Goal: Task Accomplishment & Management: Manage account settings

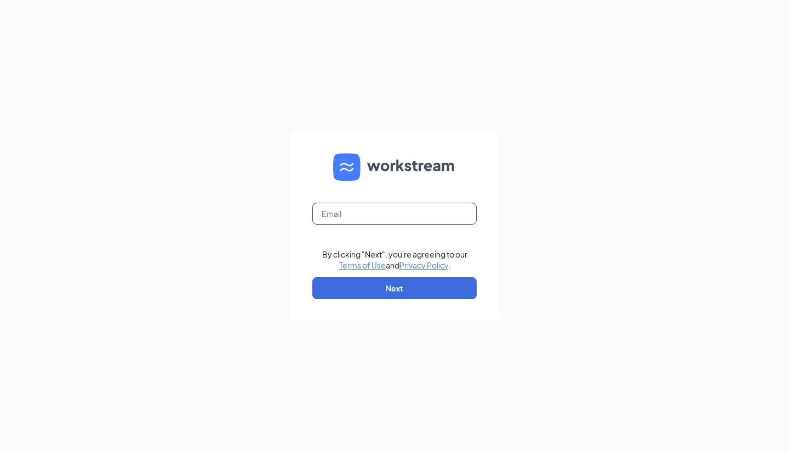
click at [351, 214] on input "text" at bounding box center [394, 214] width 164 height 22
type input "center1409@waxcenter.com"
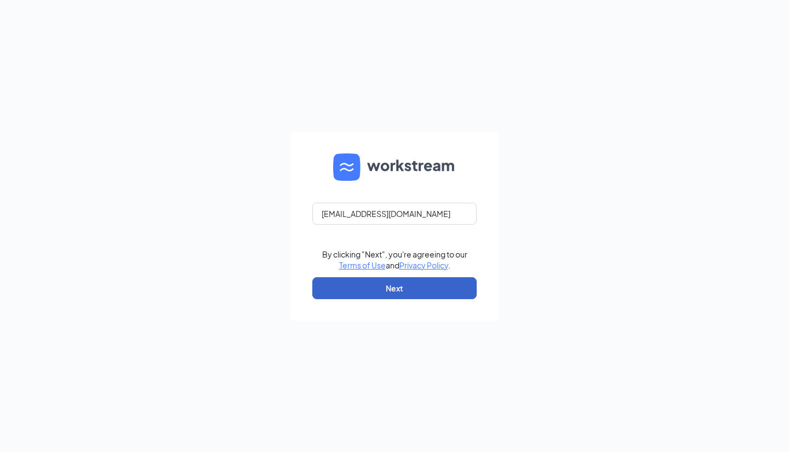
click at [413, 285] on button "Next" at bounding box center [394, 288] width 164 height 22
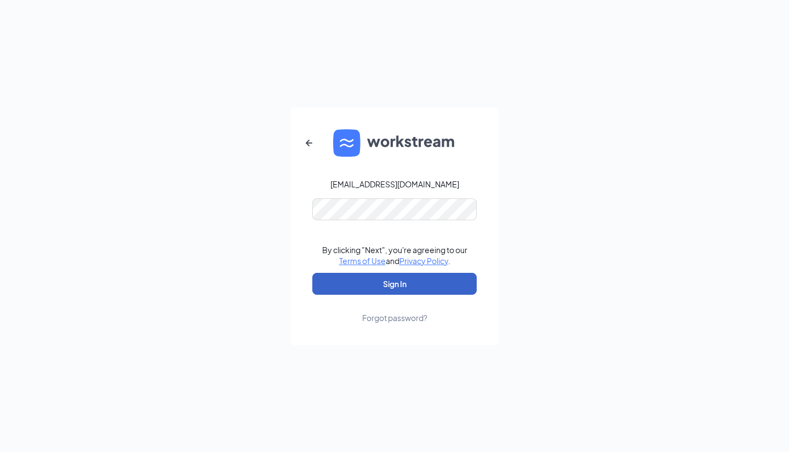
click at [377, 283] on button "Sign In" at bounding box center [394, 284] width 164 height 22
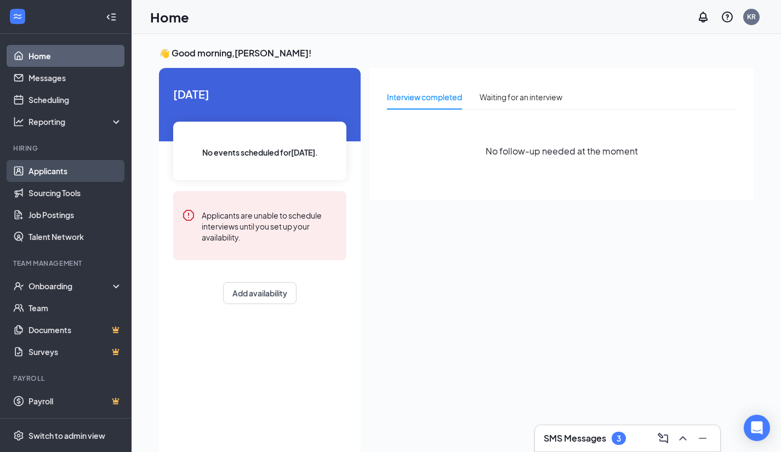
click at [71, 179] on link "Applicants" at bounding box center [75, 171] width 94 height 22
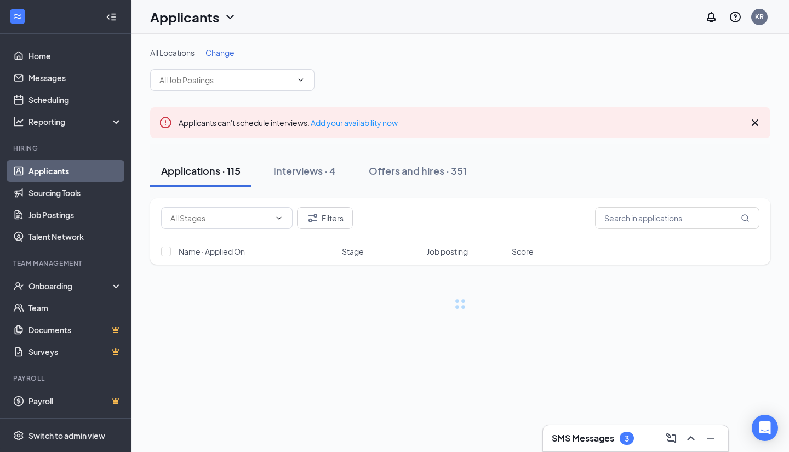
click at [216, 46] on div "All Locations Change Applicants can't schedule interviews. Add your availabilit…" at bounding box center [459, 189] width 657 height 311
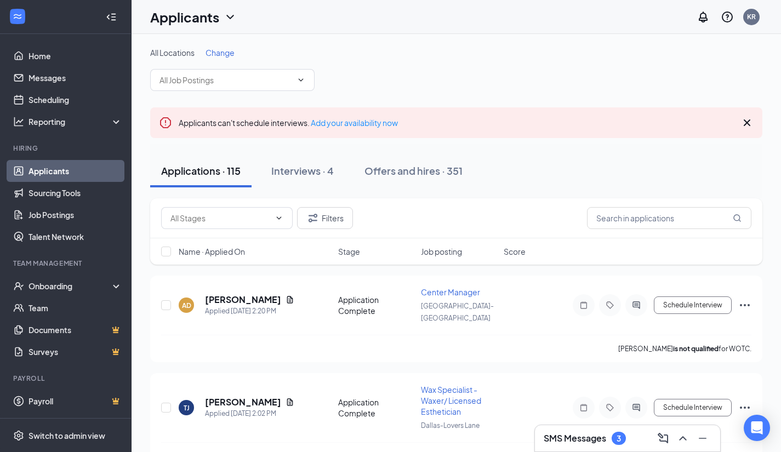
click at [222, 51] on span "Change" at bounding box center [219, 53] width 29 height 10
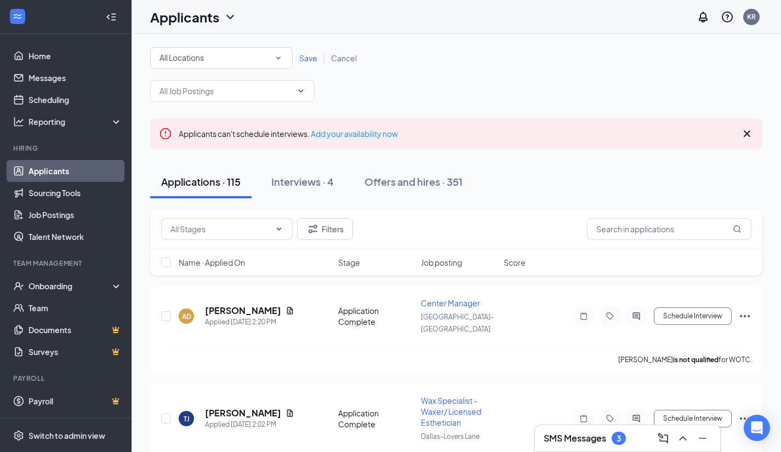
click at [222, 64] on div "All Locations" at bounding box center [221, 57] width 124 height 13
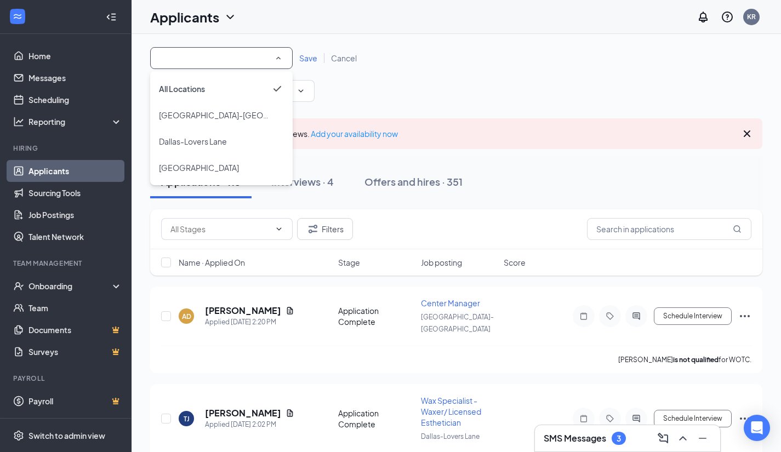
click at [312, 58] on span "Save" at bounding box center [308, 58] width 18 height 10
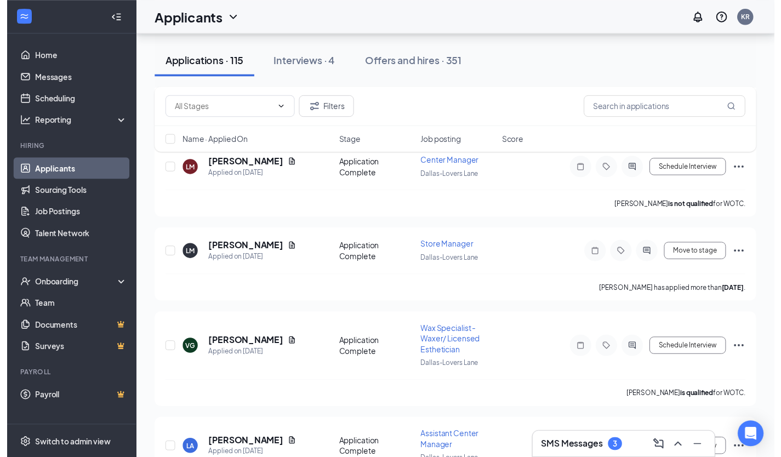
scroll to position [1595, 0]
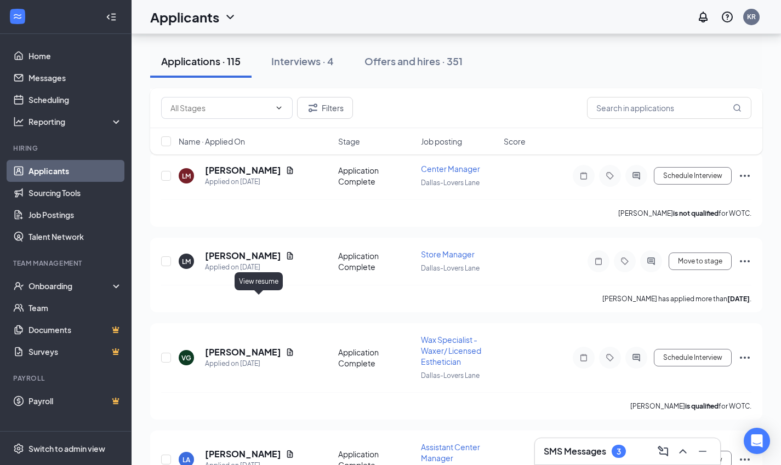
click at [285, 348] on icon "Document" at bounding box center [289, 352] width 9 height 9
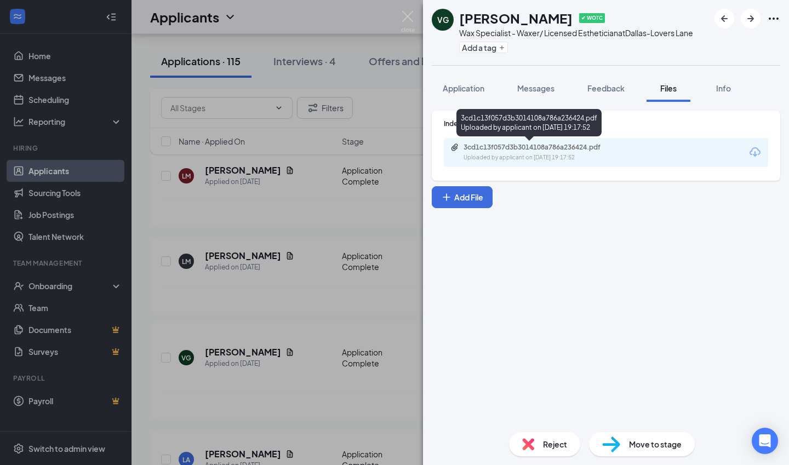
click at [527, 147] on div "3cd1c13f057d3b3014108a786a236424.pdf" at bounding box center [539, 147] width 153 height 9
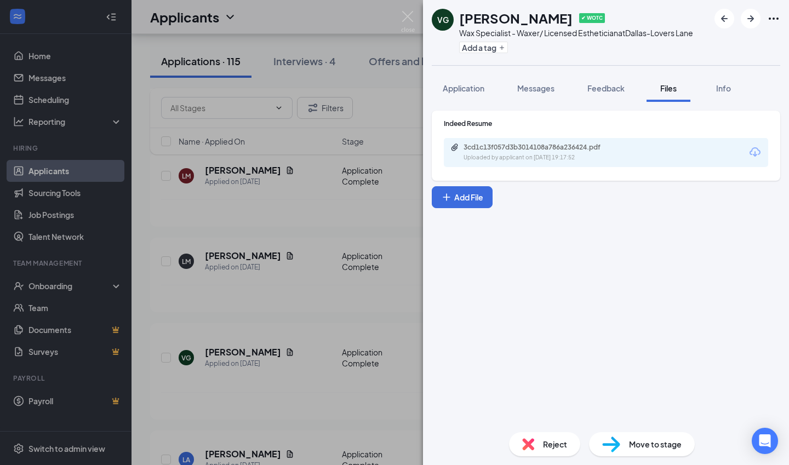
click at [404, 12] on img at bounding box center [408, 21] width 14 height 21
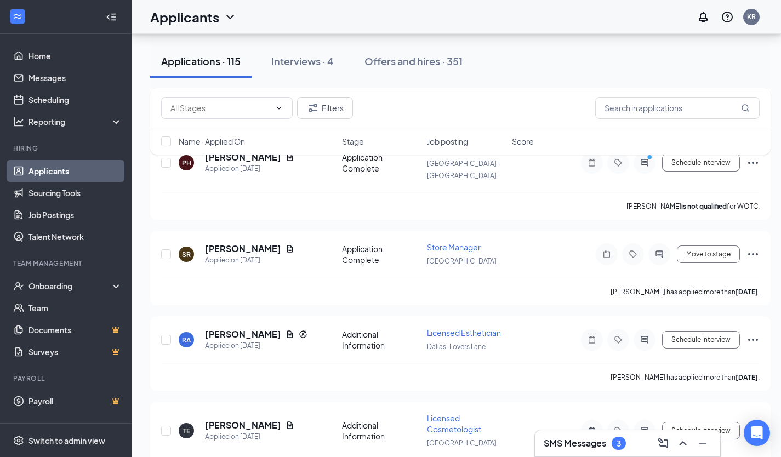
scroll to position [1248, 0]
click at [285, 421] on icon "Document" at bounding box center [289, 425] width 9 height 9
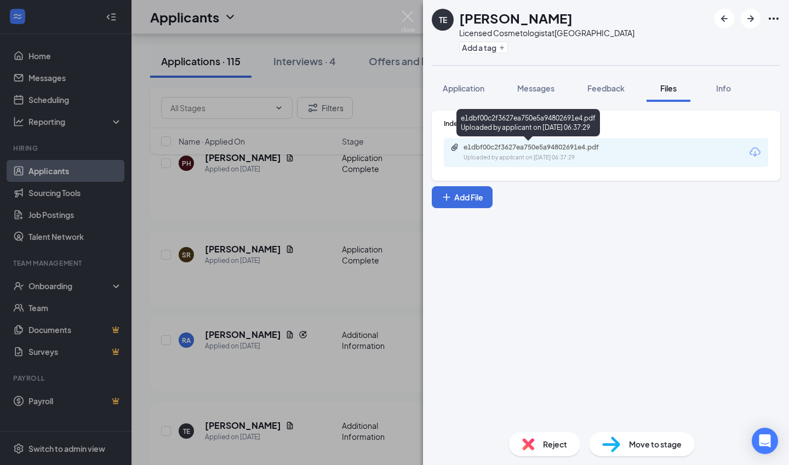
click at [534, 150] on div "e1dbf00c2f3627ea750e5a94802691e4.pdf" at bounding box center [539, 147] width 153 height 9
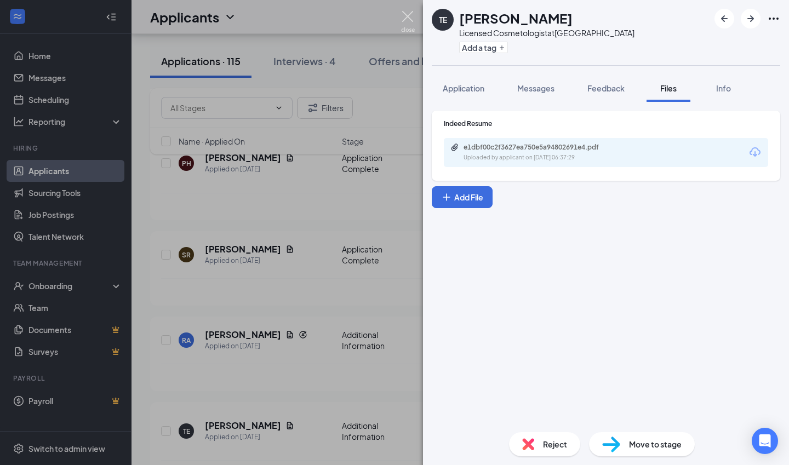
click at [411, 15] on img at bounding box center [408, 21] width 14 height 21
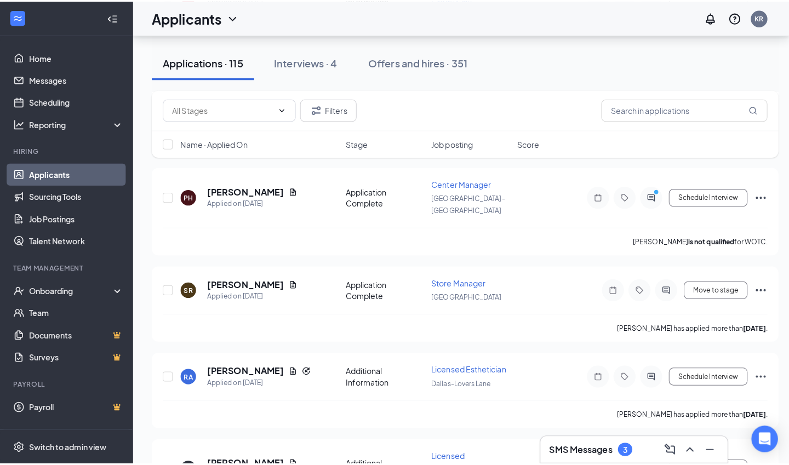
scroll to position [1217, 0]
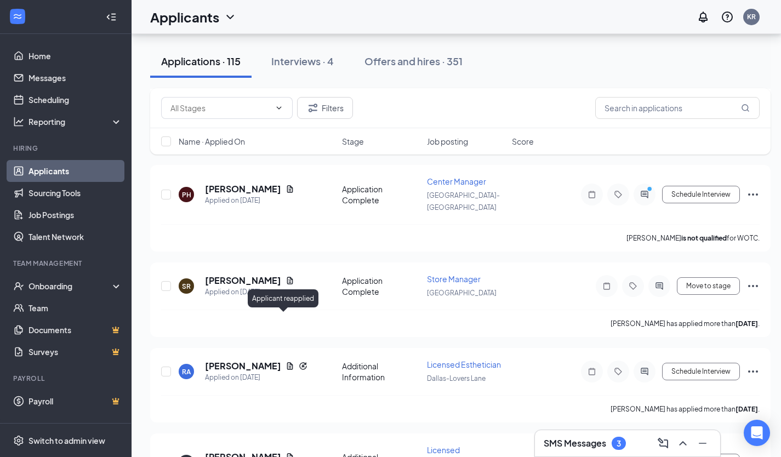
click at [299, 362] on icon "Reapply" at bounding box center [303, 366] width 9 height 9
click at [287, 362] on icon "Document" at bounding box center [290, 365] width 6 height 7
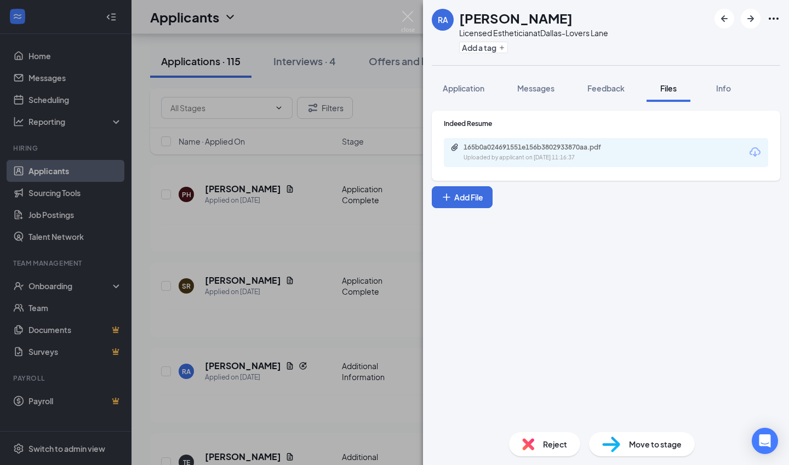
click at [725, 78] on button "Info" at bounding box center [723, 88] width 44 height 27
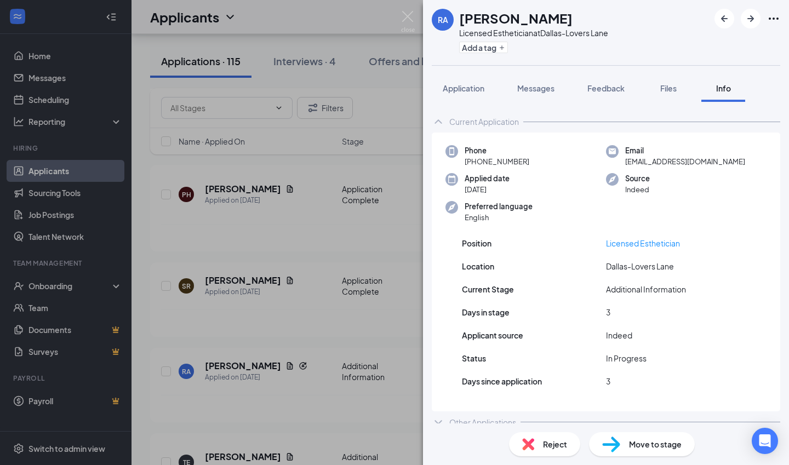
scroll to position [9, 0]
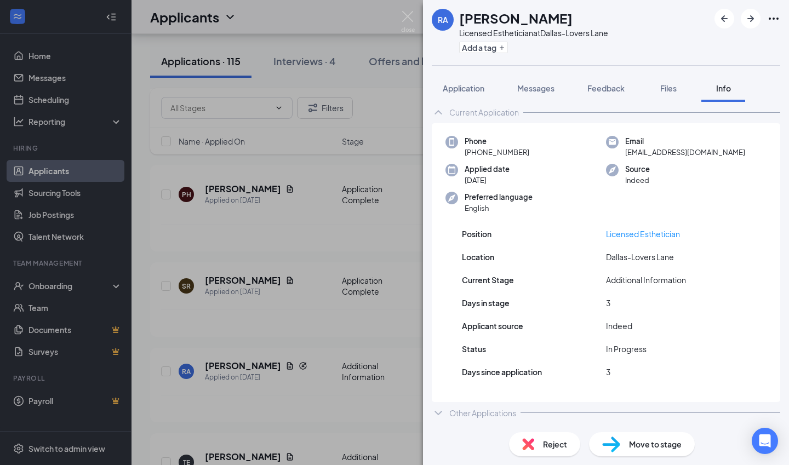
click at [545, 88] on span "Messages" at bounding box center [535, 88] width 37 height 10
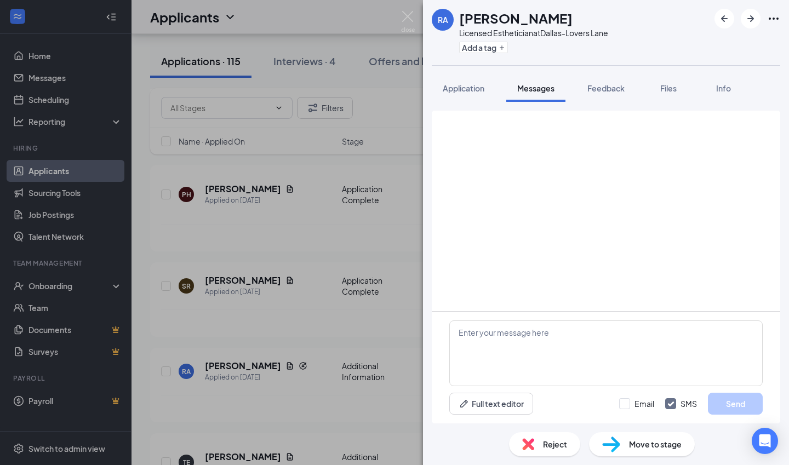
click at [616, 84] on span "Feedback" at bounding box center [605, 88] width 37 height 10
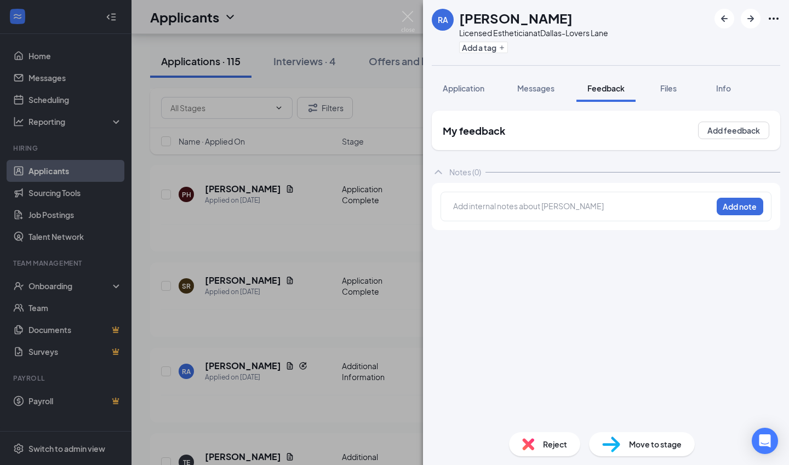
click at [473, 90] on span "Application" at bounding box center [464, 88] width 42 height 10
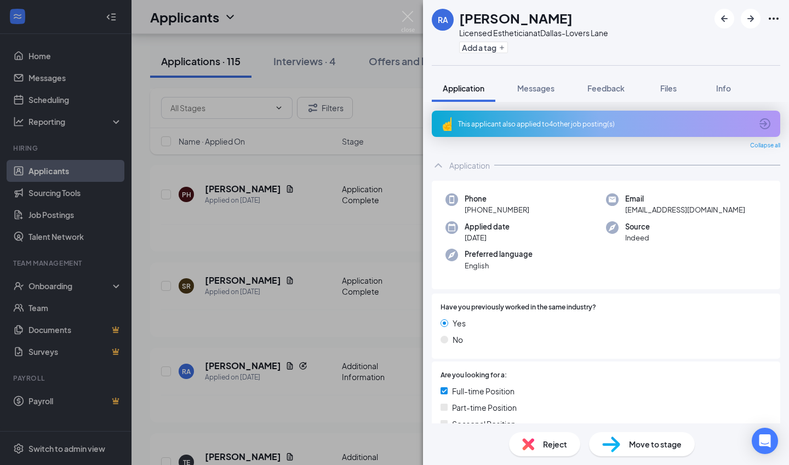
click at [650, 125] on div "This applicant also applied to 4 other job posting(s)" at bounding box center [605, 123] width 294 height 9
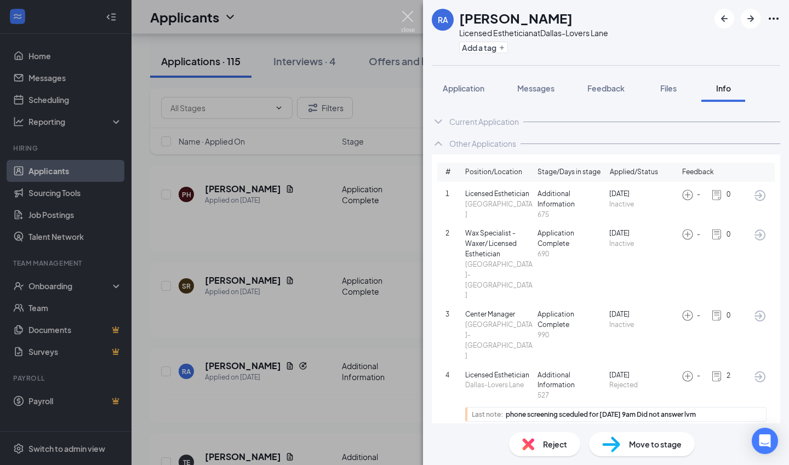
click at [402, 22] on img at bounding box center [408, 21] width 14 height 21
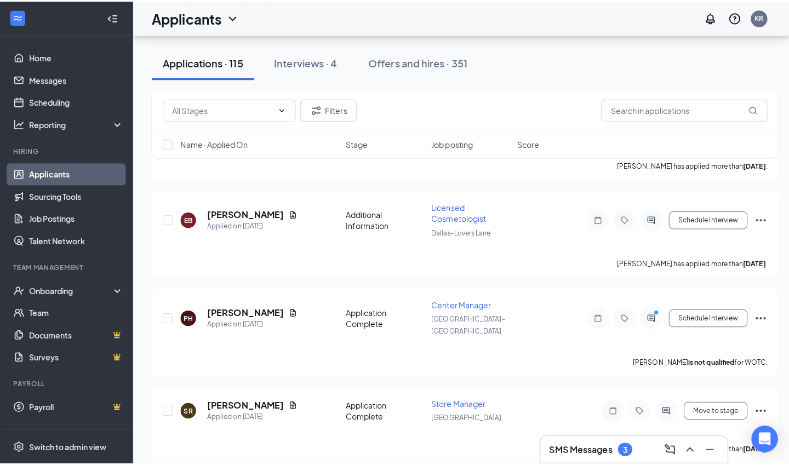
scroll to position [1095, 0]
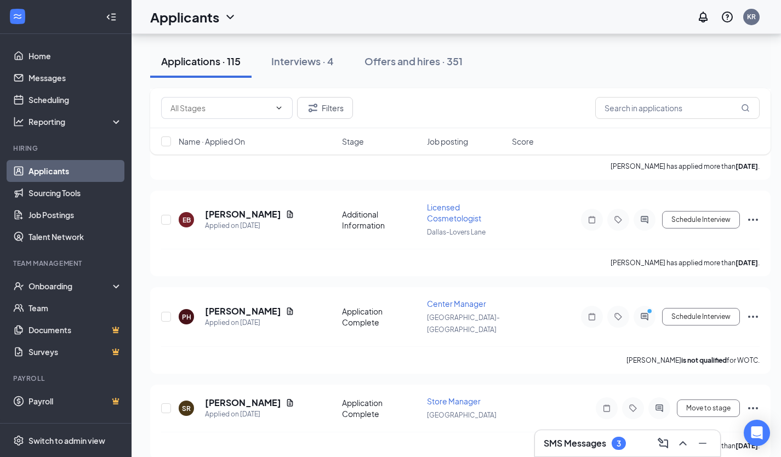
click at [641, 306] on div at bounding box center [644, 317] width 22 height 22
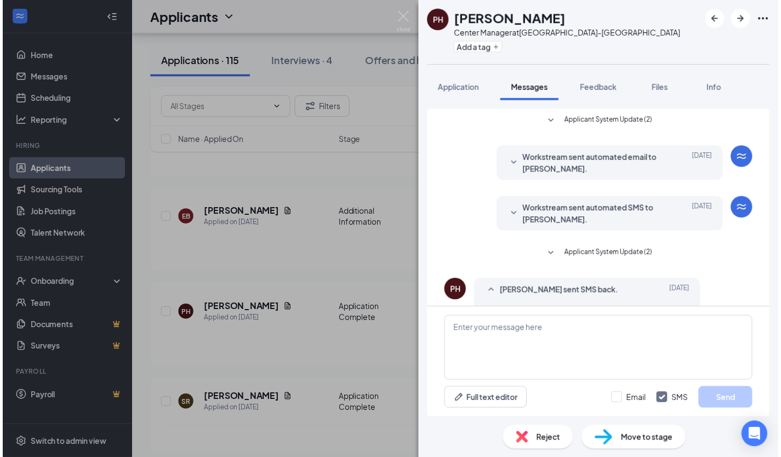
scroll to position [25, 0]
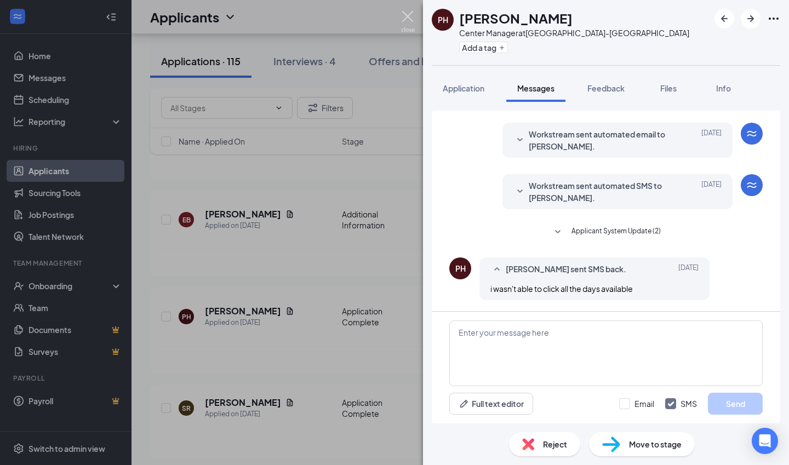
click at [408, 21] on img at bounding box center [408, 21] width 14 height 21
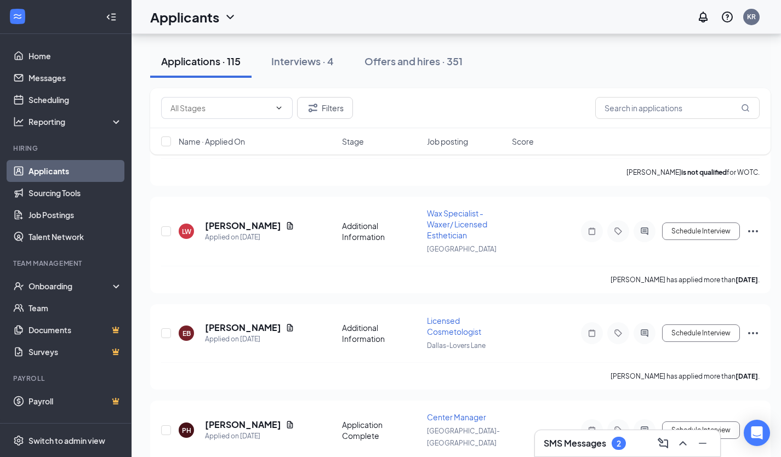
scroll to position [947, 0]
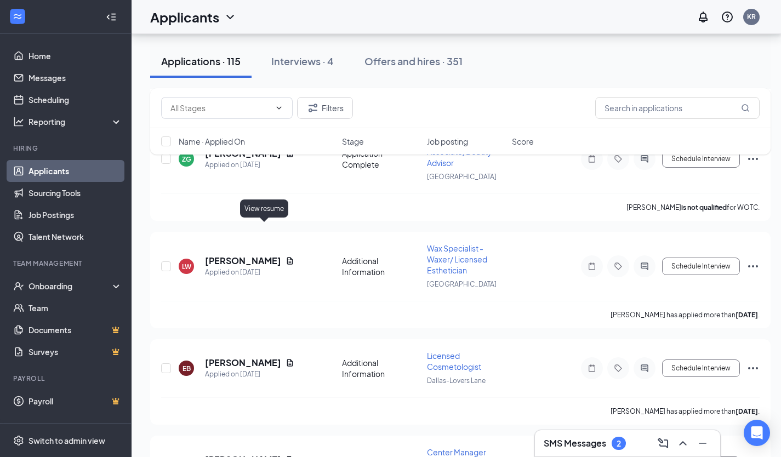
click at [287, 257] on icon "Document" at bounding box center [290, 260] width 6 height 7
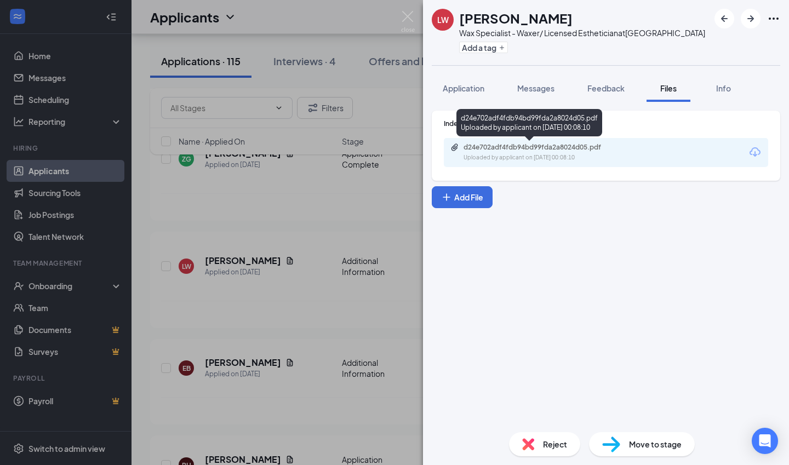
click at [505, 145] on div "d24e702adf4fdb94bd99fda2a8024d05.pdf" at bounding box center [539, 147] width 153 height 9
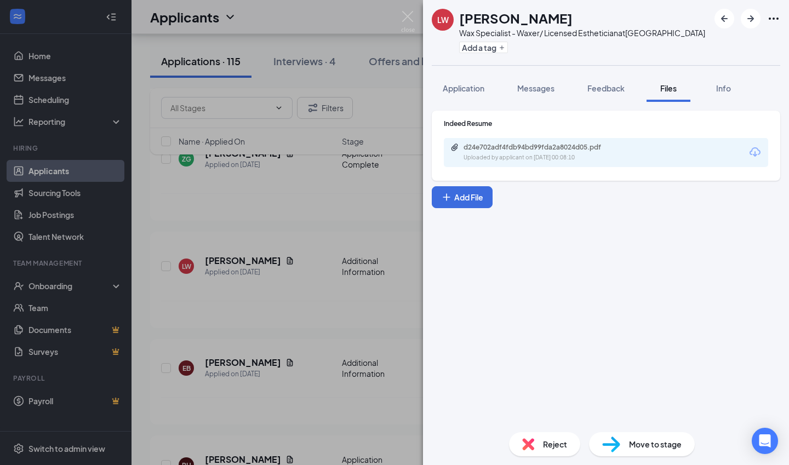
click at [412, 19] on img at bounding box center [408, 21] width 14 height 21
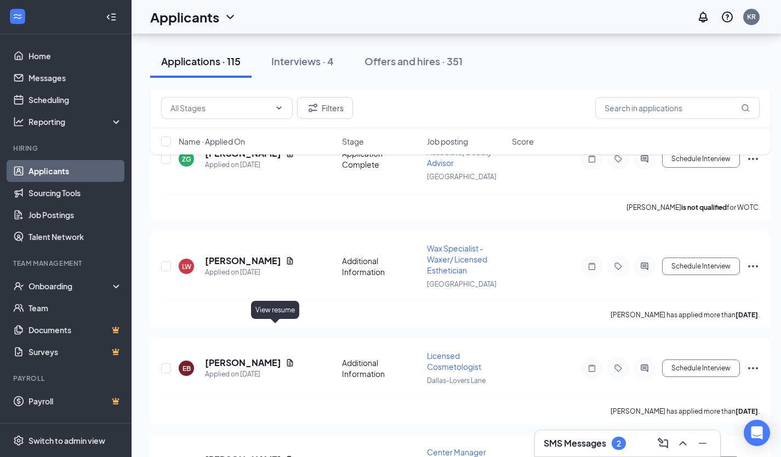
click at [285, 358] on icon "Document" at bounding box center [289, 362] width 9 height 9
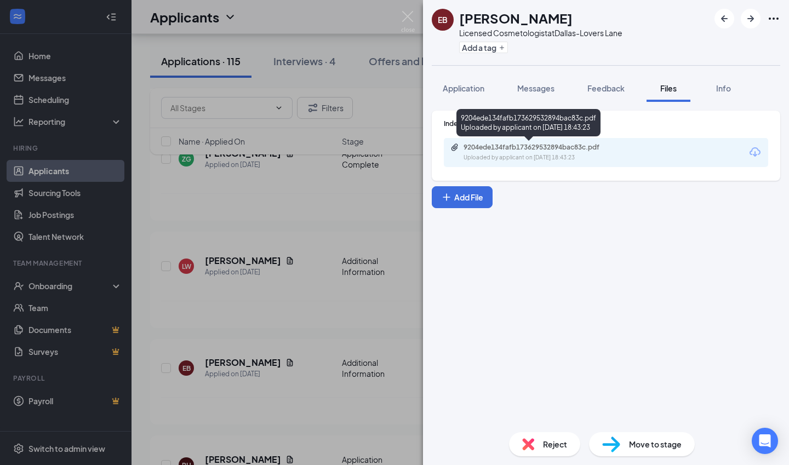
click at [484, 147] on div "9204ede134fafb173629532894bac83c.pdf" at bounding box center [539, 147] width 153 height 9
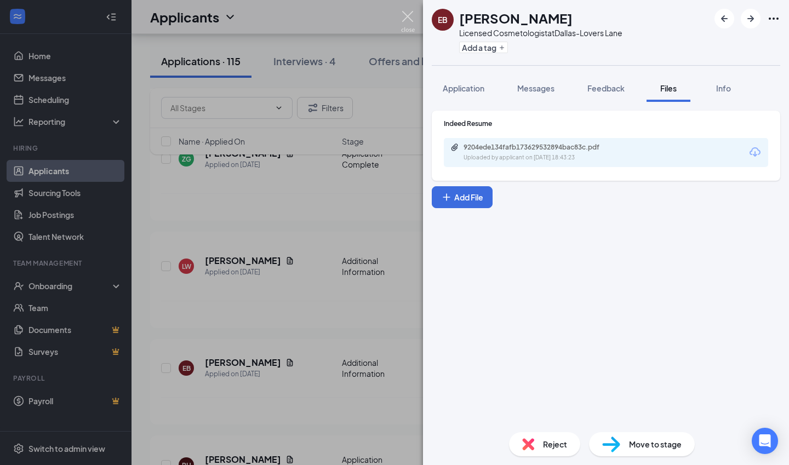
click at [409, 16] on img at bounding box center [408, 21] width 14 height 21
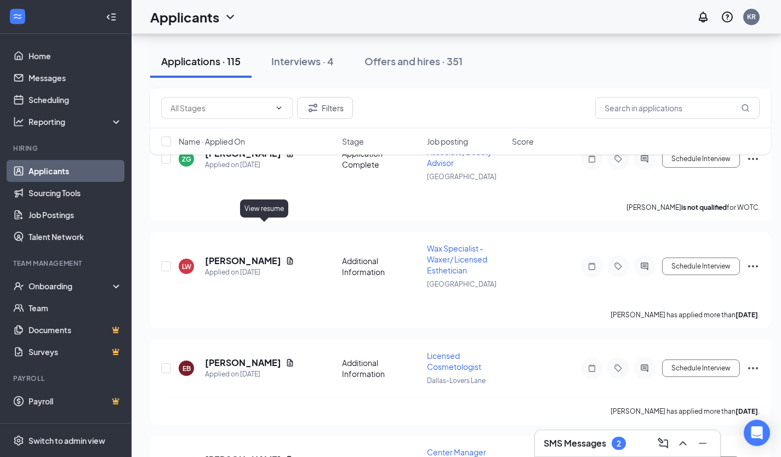
click at [285, 256] on icon "Document" at bounding box center [289, 260] width 9 height 9
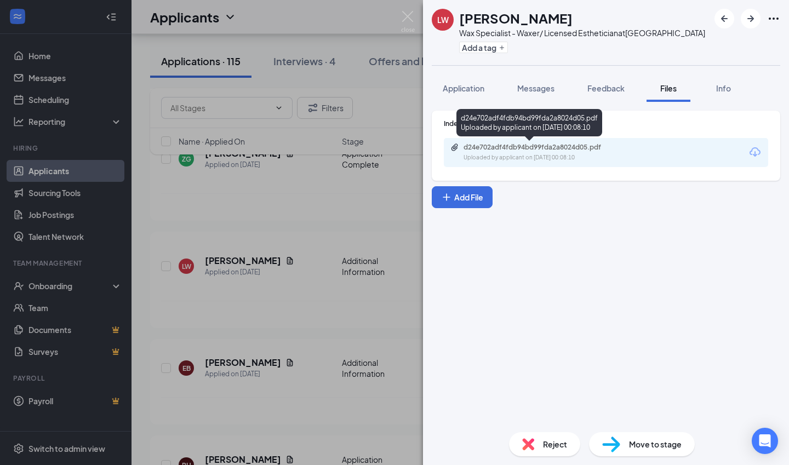
click at [487, 153] on div "d24e702adf4fdb94bd99fda2a8024d05.pdf Uploaded by applicant on [DATE] 00:08:10" at bounding box center [538, 152] width 177 height 19
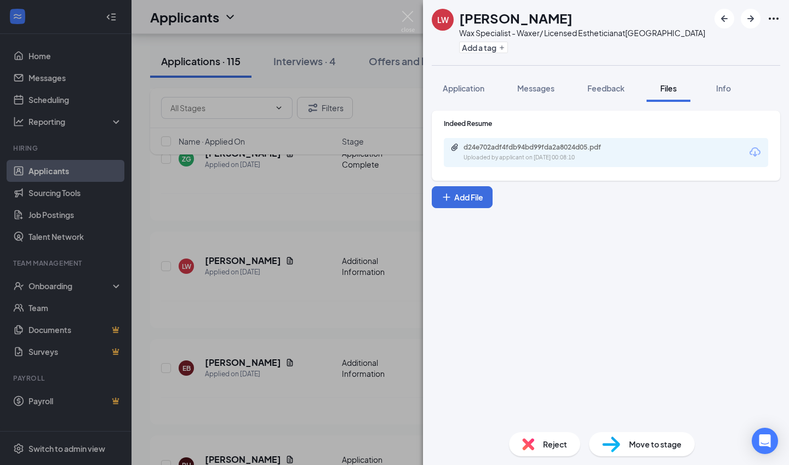
click at [410, 22] on img at bounding box center [408, 21] width 14 height 21
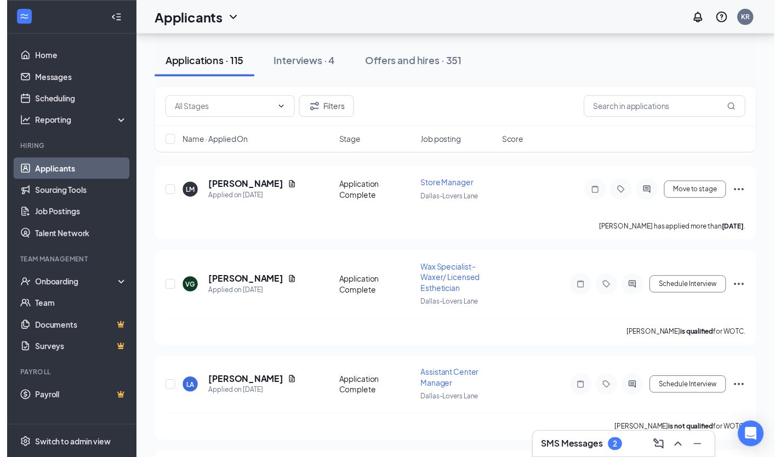
scroll to position [1677, 0]
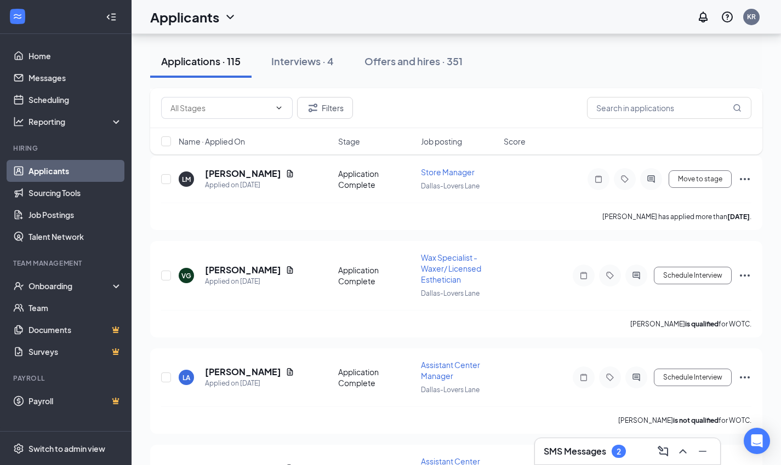
click at [580, 265] on div at bounding box center [583, 276] width 22 height 22
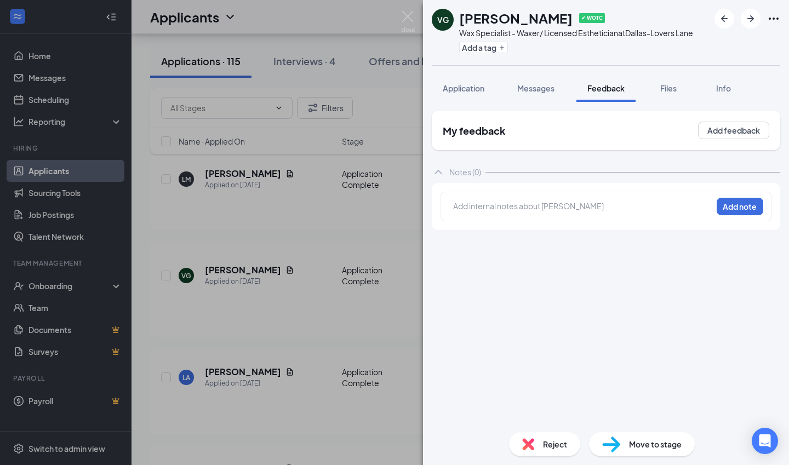
click at [529, 202] on div at bounding box center [583, 206] width 258 height 12
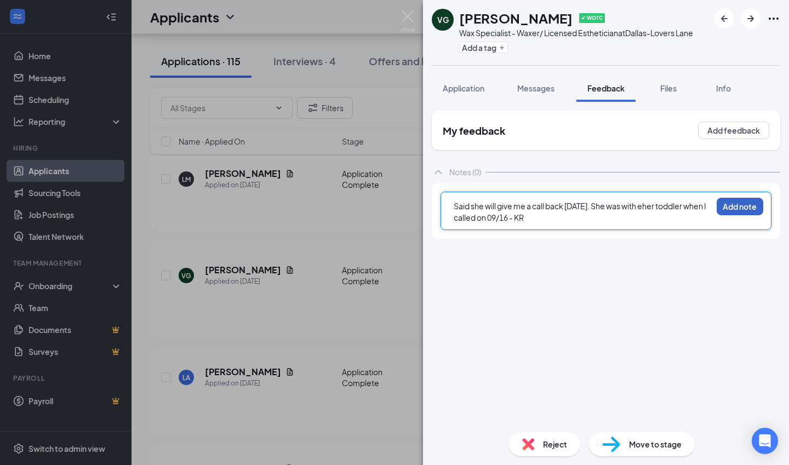
click at [743, 202] on button "Add note" at bounding box center [740, 207] width 47 height 18
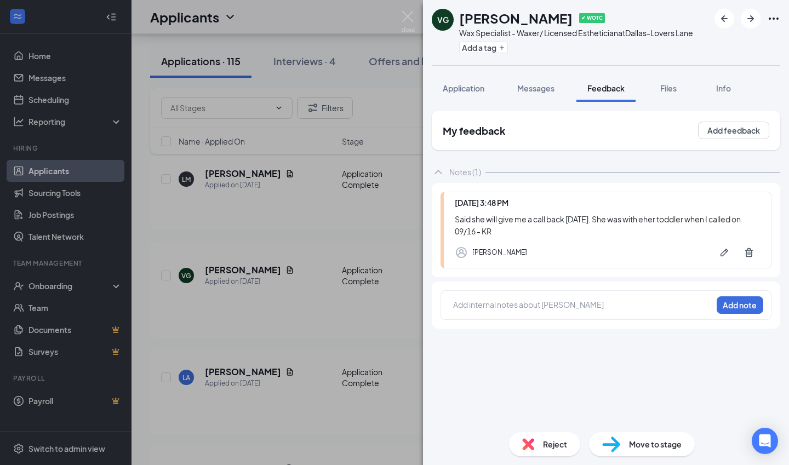
click at [408, 24] on img at bounding box center [408, 21] width 14 height 21
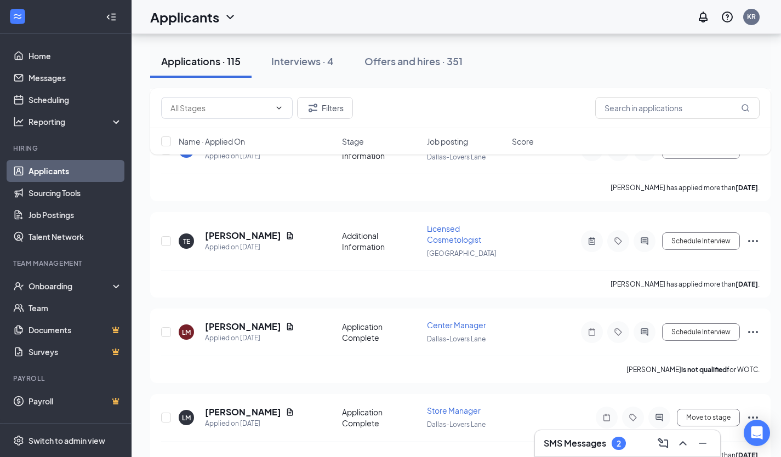
scroll to position [1406, 0]
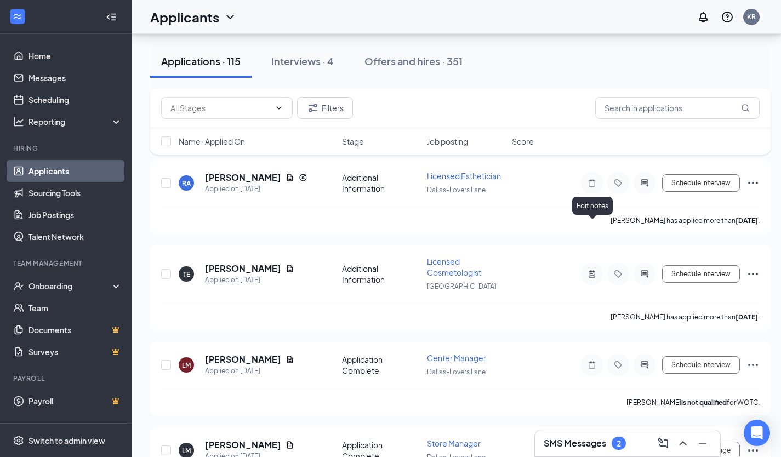
click at [593, 270] on icon "ActiveNote" at bounding box center [591, 273] width 7 height 7
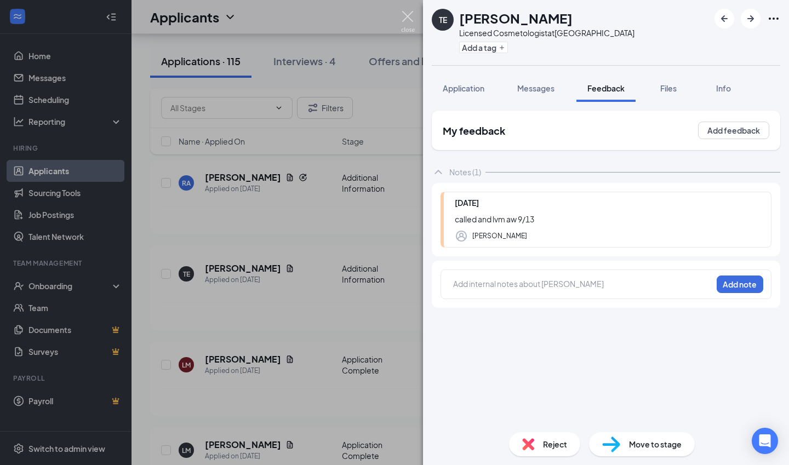
click at [404, 20] on img at bounding box center [408, 21] width 14 height 21
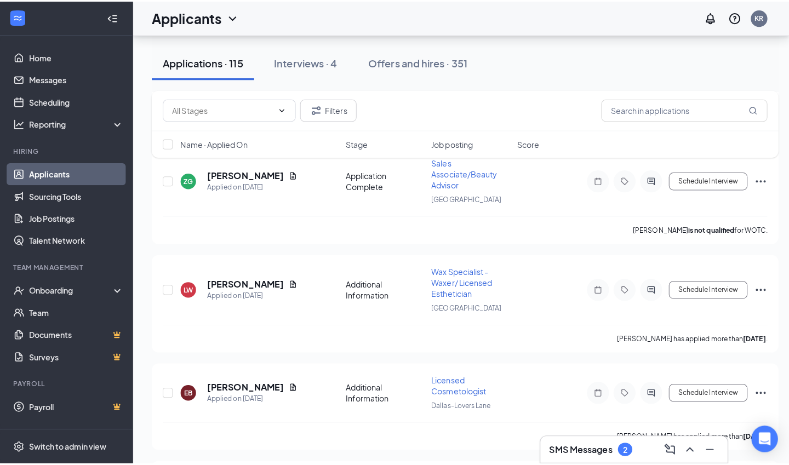
scroll to position [927, 0]
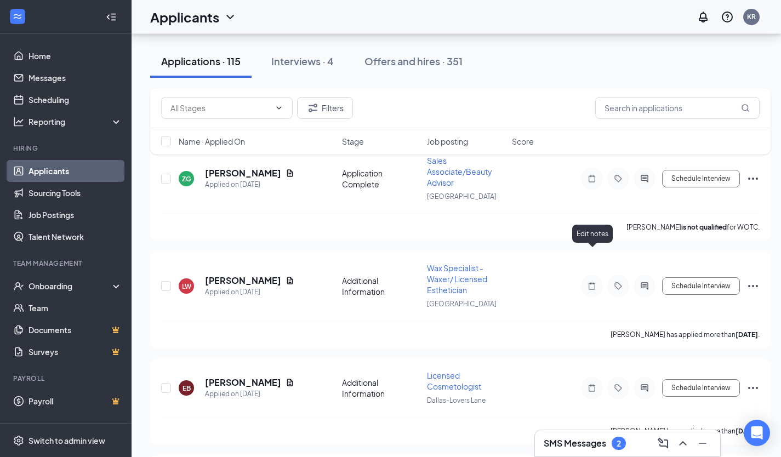
click at [593, 282] on icon "Note" at bounding box center [591, 286] width 13 height 9
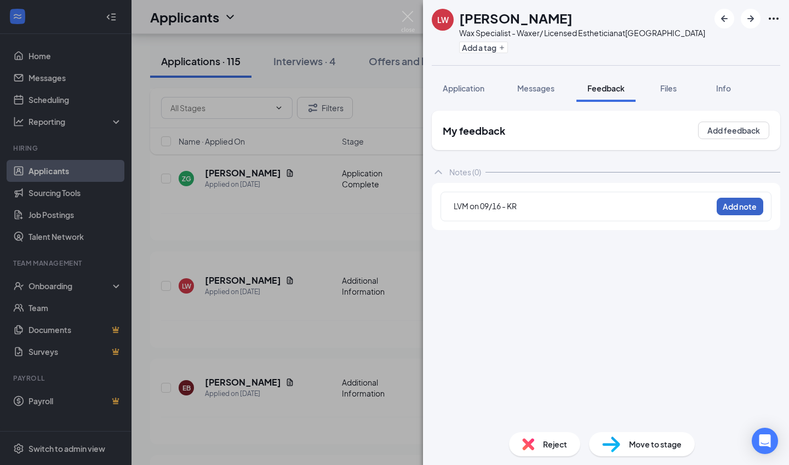
click at [735, 212] on button "Add note" at bounding box center [740, 207] width 47 height 18
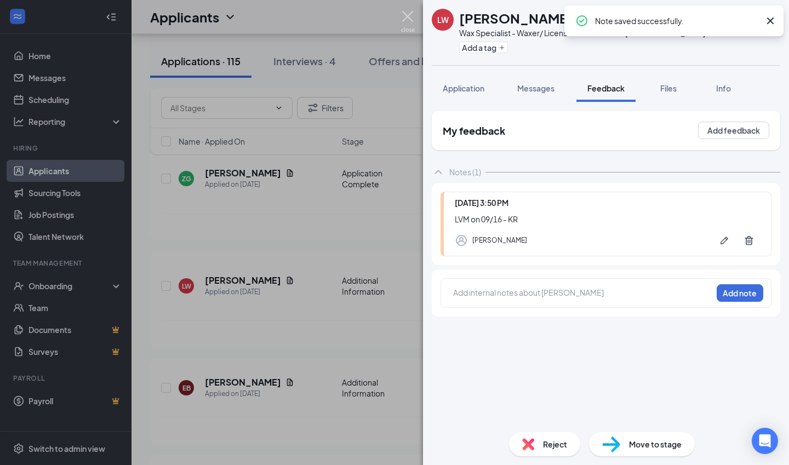
click at [408, 23] on img at bounding box center [408, 21] width 14 height 21
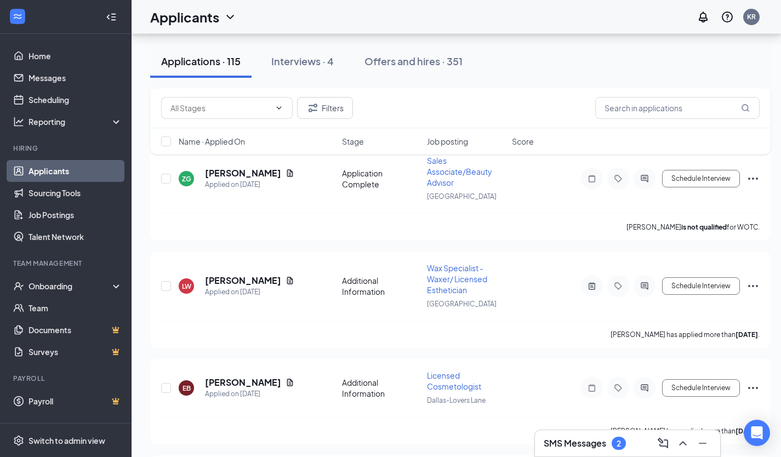
click at [645, 282] on icon "ActiveChat" at bounding box center [644, 286] width 13 height 9
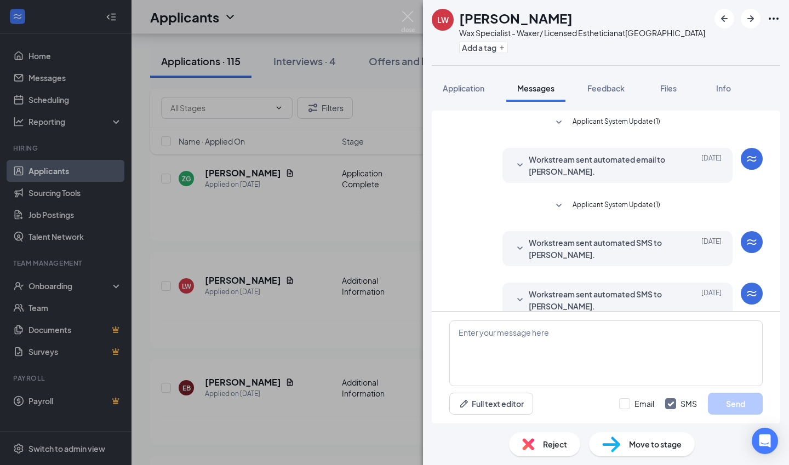
scroll to position [172, 0]
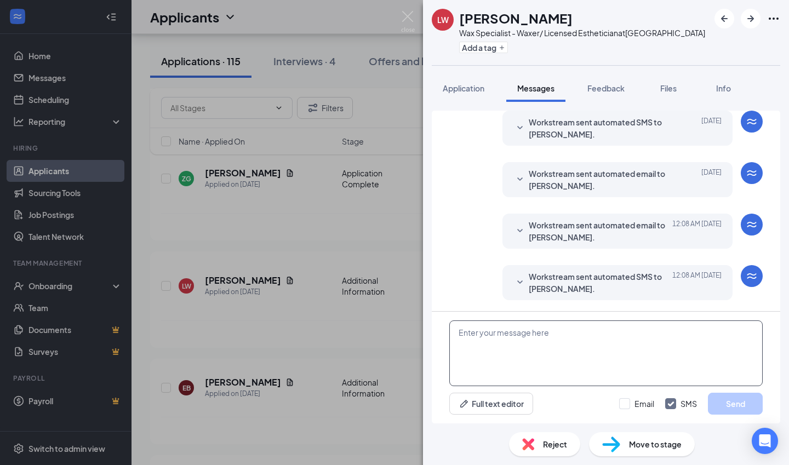
click at [542, 329] on textarea at bounding box center [605, 353] width 313 height 66
paste textarea "Hello [PERSON_NAME], I hope you're doing well! I wanted to follow up regarding …"
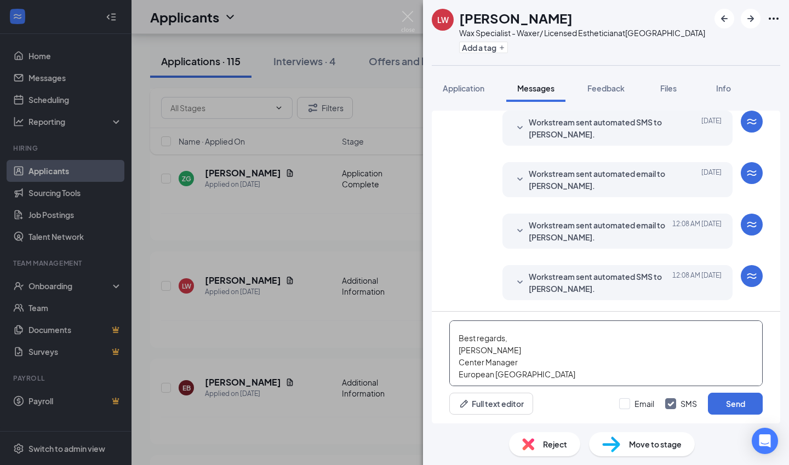
scroll to position [0, 0]
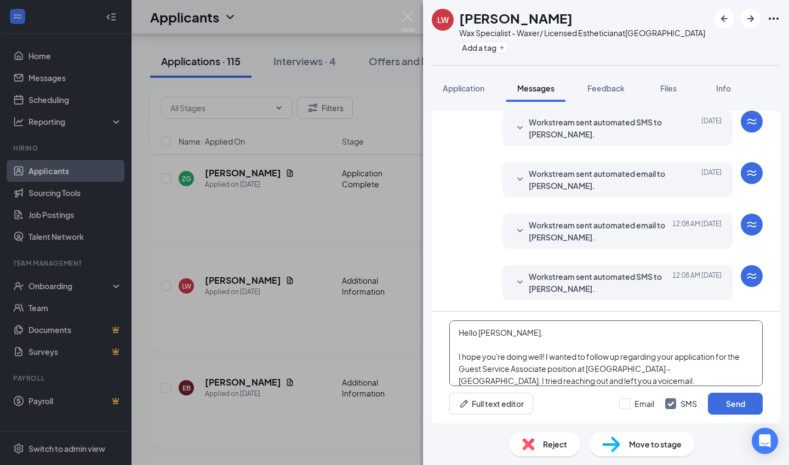
click at [498, 330] on textarea "Hello [PERSON_NAME], I hope you're doing well! I wanted to follow up regarding …" at bounding box center [605, 353] width 313 height 66
drag, startPoint x: 546, startPoint y: 369, endPoint x: 457, endPoint y: 371, distance: 88.2
click at [457, 371] on textarea "Hello [PERSON_NAME], I hope you're doing well! I wanted to follow up regarding …" at bounding box center [605, 353] width 313 height 66
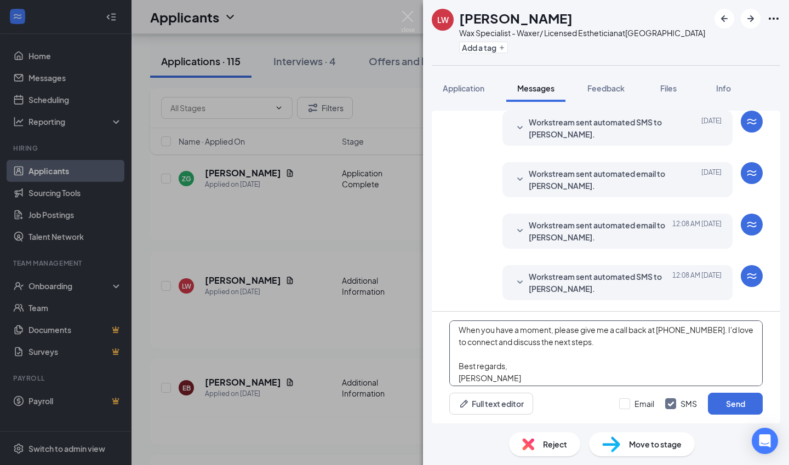
scroll to position [76, 0]
click at [632, 342] on textarea "Hello [PERSON_NAME], I hope you're doing well! I wanted to follow up regarding …" at bounding box center [605, 353] width 313 height 66
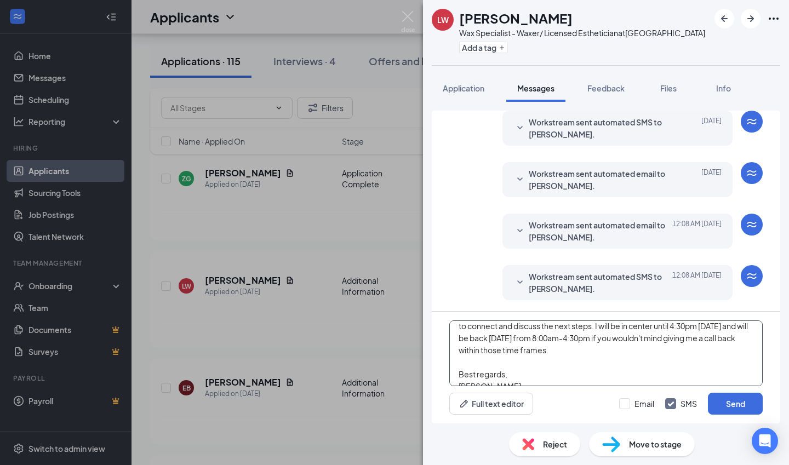
scroll to position [127, 0]
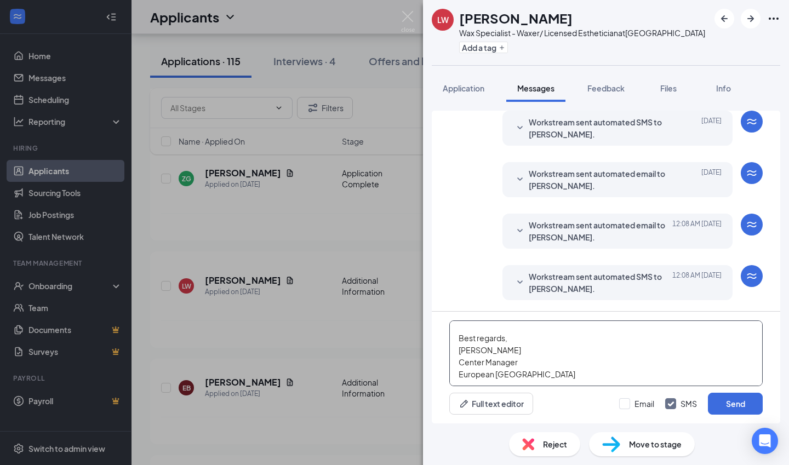
type textarea "Hello [PERSON_NAME], I hope you're doing well! I wanted to follow up regarding …"
click at [624, 405] on input "Email" at bounding box center [636, 403] width 35 height 11
checkbox input "true"
click at [734, 405] on button "Send" at bounding box center [735, 404] width 55 height 22
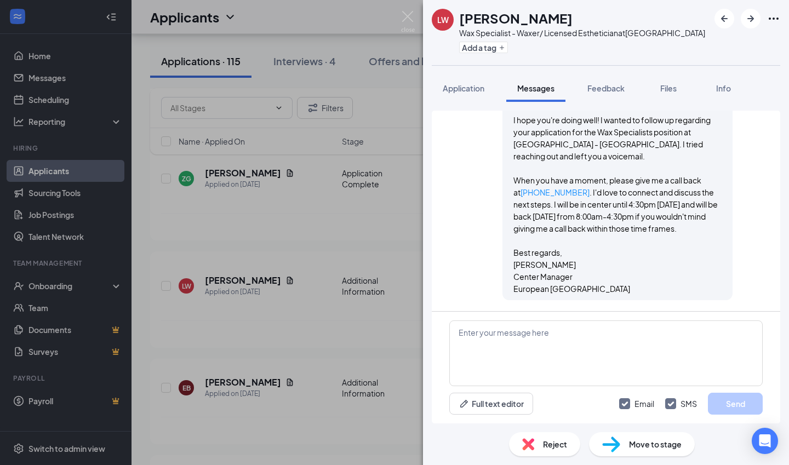
scroll to position [637, 0]
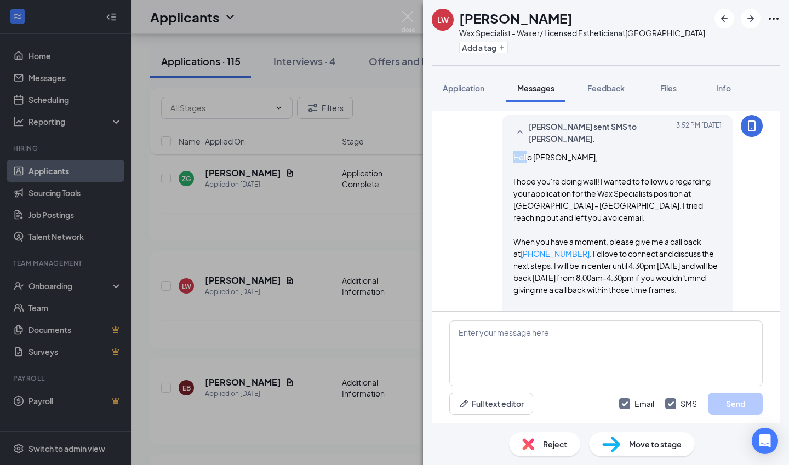
drag, startPoint x: 504, startPoint y: 157, endPoint x: 521, endPoint y: 161, distance: 17.3
click at [521, 161] on div "[PERSON_NAME] sent SMS to [PERSON_NAME]. [DATE] 3:52 PM Hello [PERSON_NAME], I …" at bounding box center [617, 238] width 230 height 247
click at [535, 161] on span "Hello [PERSON_NAME], I hope you're doing well! I wanted to follow up regarding …" at bounding box center [615, 253] width 204 height 203
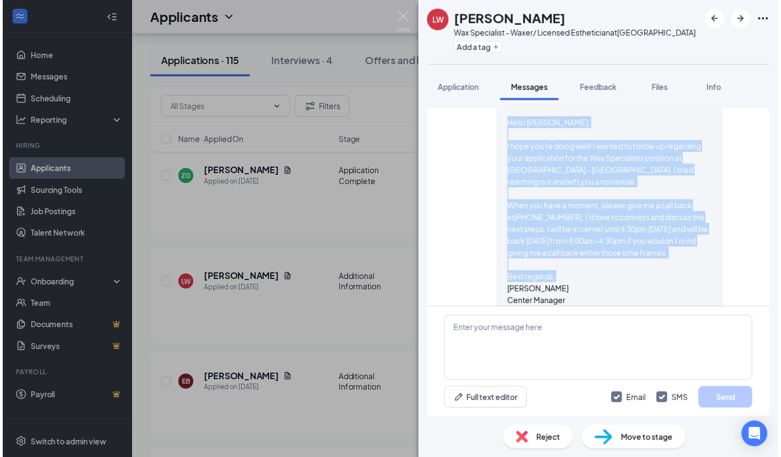
scroll to position [698, 0]
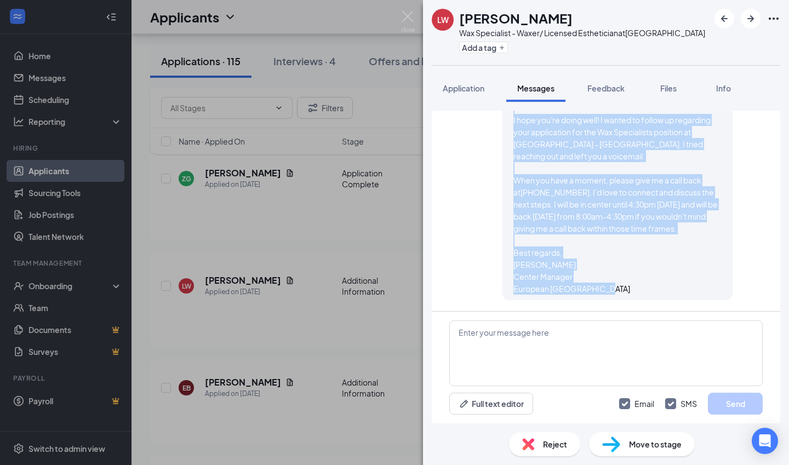
drag, startPoint x: 506, startPoint y: 158, endPoint x: 616, endPoint y: 311, distance: 188.5
click at [616, 311] on div "Applicant System Update (1) Workstream sent automated email to [PERSON_NAME]. […" at bounding box center [606, 267] width 348 height 313
copy span "Hello [PERSON_NAME], I hope you're doing well! I wanted to follow up regarding …"
click at [404, 12] on img at bounding box center [408, 21] width 14 height 21
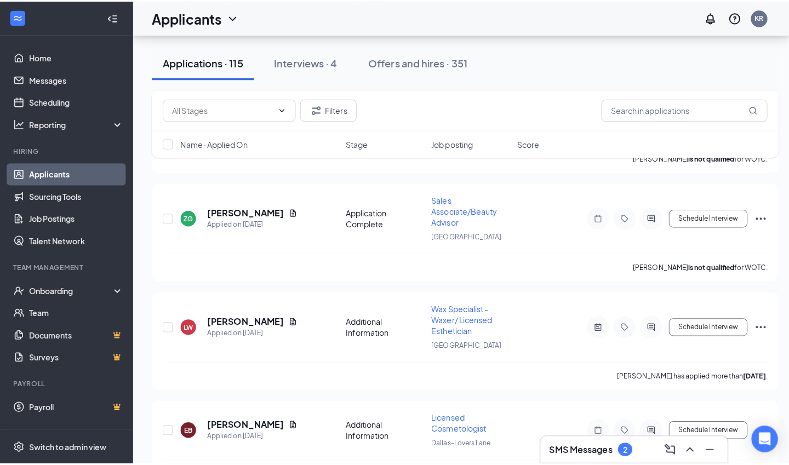
scroll to position [921, 0]
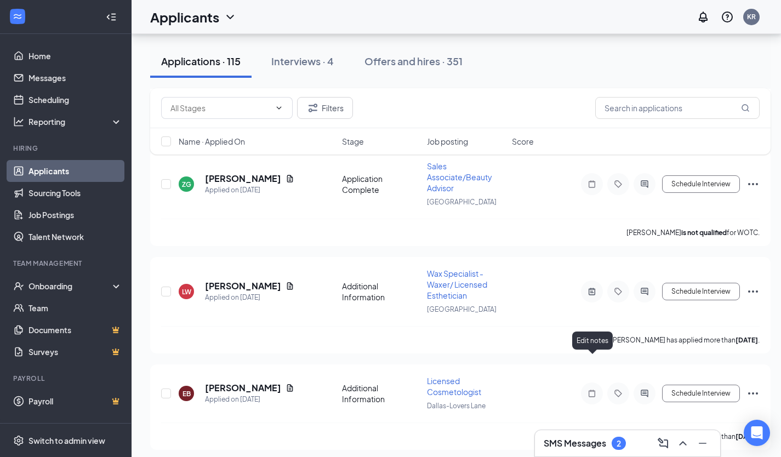
click at [594, 389] on icon "Note" at bounding box center [591, 392] width 7 height 7
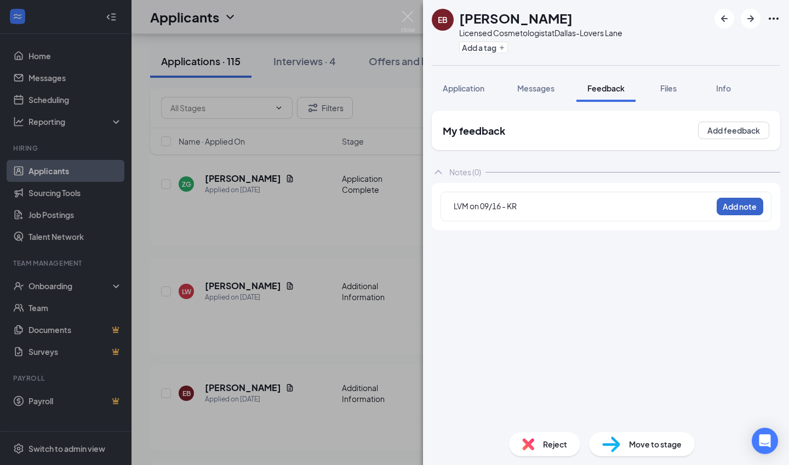
click at [741, 214] on button "Add note" at bounding box center [740, 207] width 47 height 18
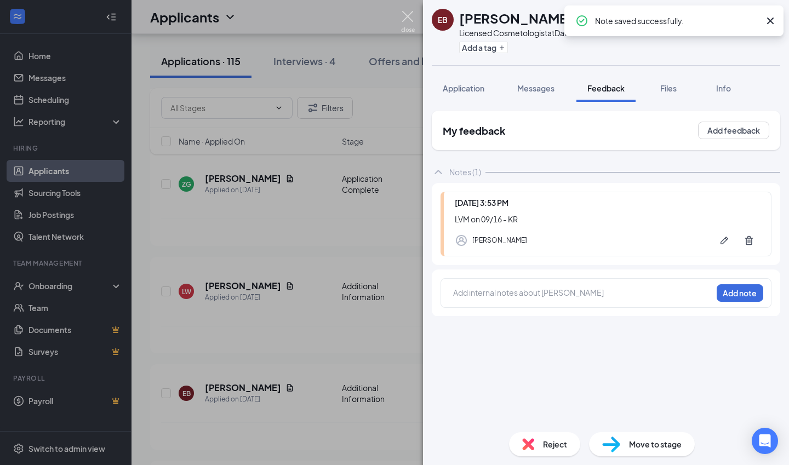
click at [405, 20] on img at bounding box center [408, 21] width 14 height 21
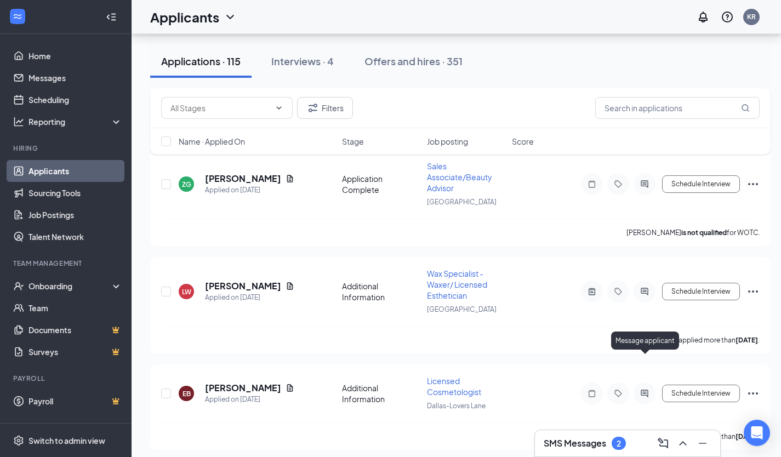
click at [648, 389] on icon "ActiveChat" at bounding box center [643, 392] width 7 height 7
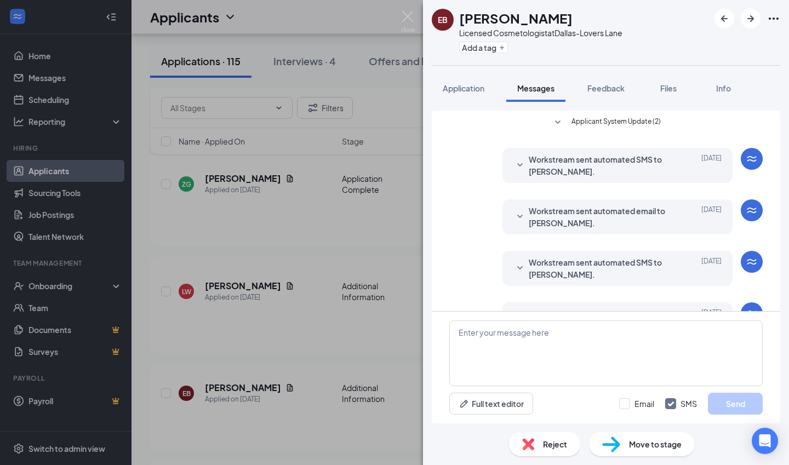
scroll to position [192, 0]
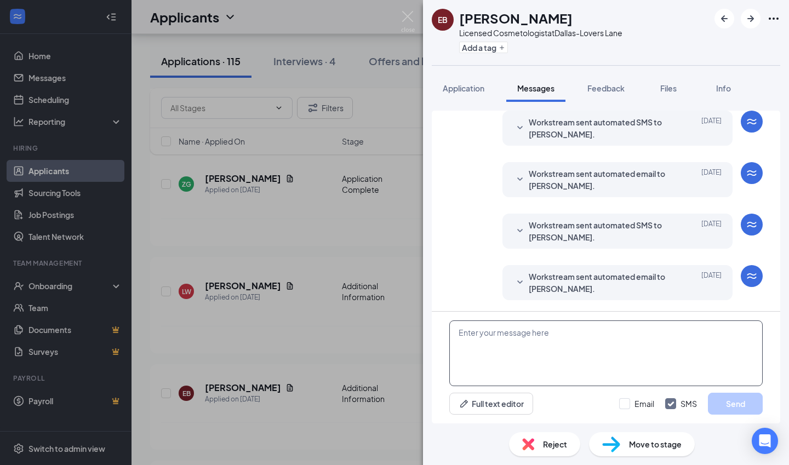
click at [553, 354] on textarea at bounding box center [605, 353] width 313 height 66
paste textarea "Hello [PERSON_NAME], I hope you're doing well! I wanted to follow up regarding …"
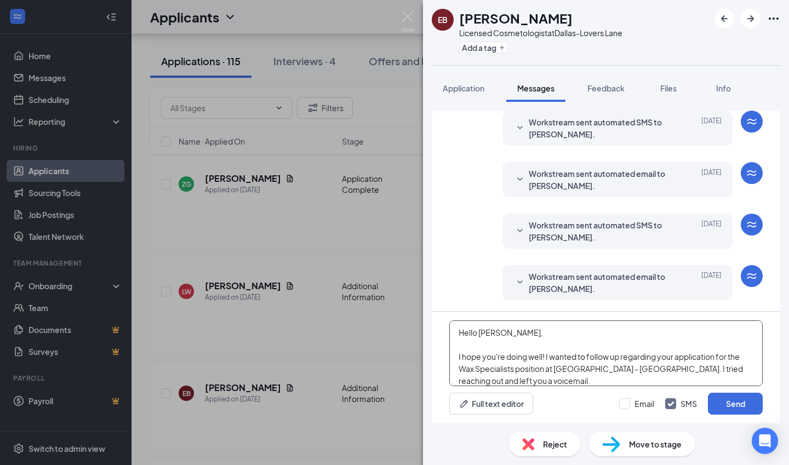
scroll to position [120, 0]
click at [495, 333] on textarea "Hello [PERSON_NAME], I hope you're doing well! I wanted to follow up regarding …" at bounding box center [605, 353] width 313 height 66
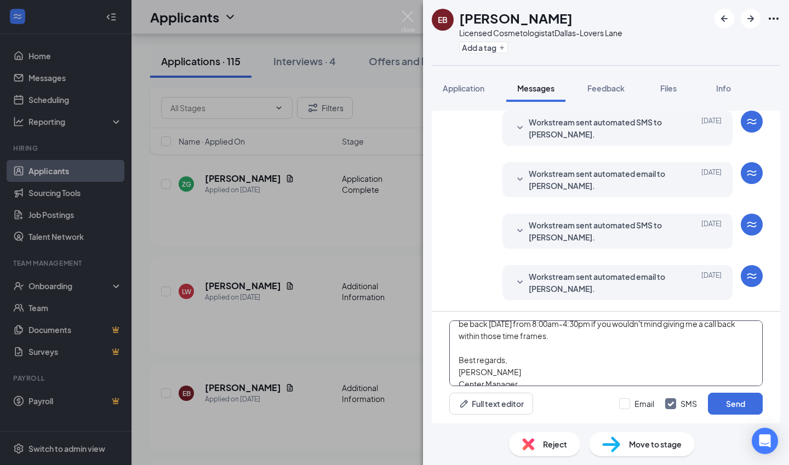
scroll to position [127, 0]
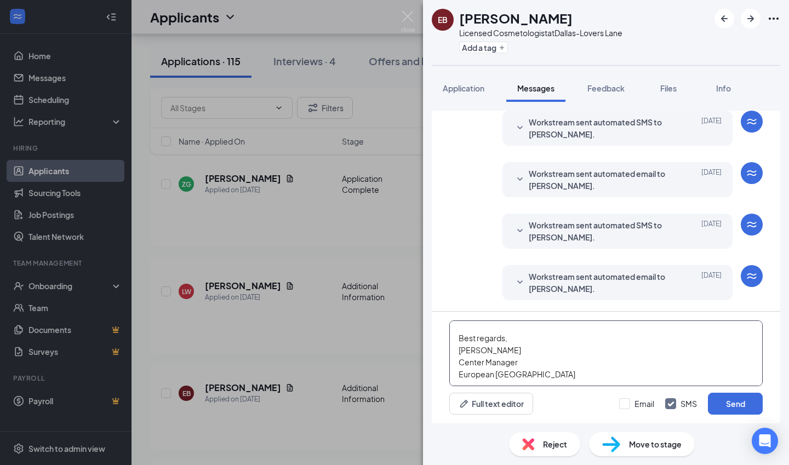
type textarea "Hello [PERSON_NAME], I hope you're doing well! I wanted to follow up regarding …"
click at [632, 403] on input "Email" at bounding box center [636, 403] width 35 height 11
checkbox input "true"
click at [722, 399] on button "Send" at bounding box center [735, 404] width 55 height 22
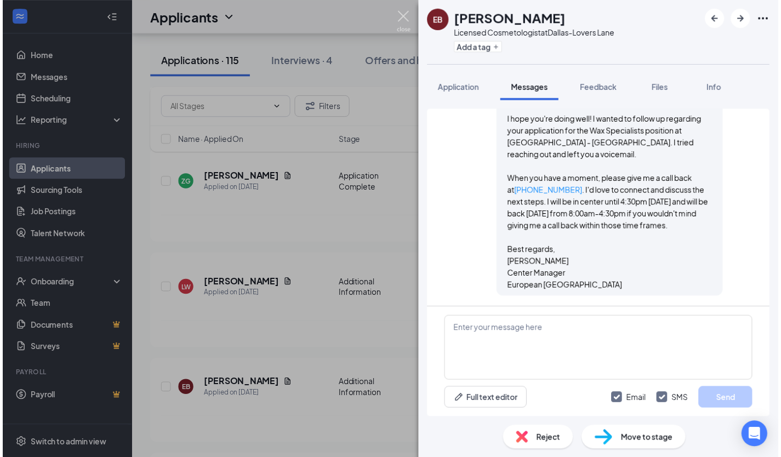
scroll to position [718, 0]
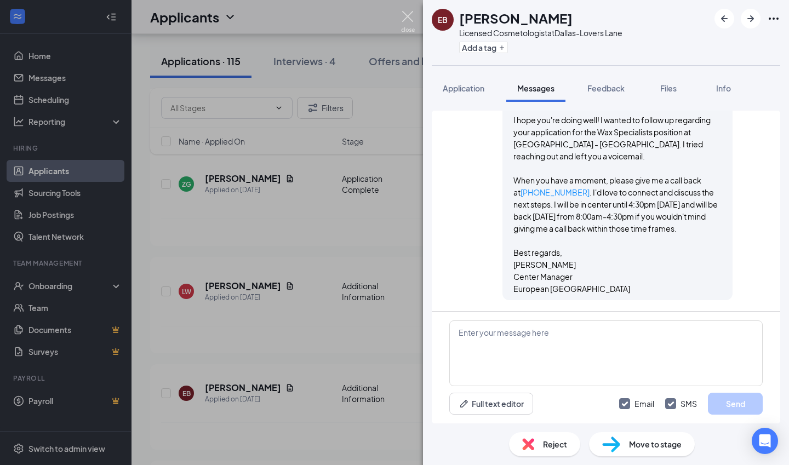
click at [408, 14] on img at bounding box center [408, 21] width 14 height 21
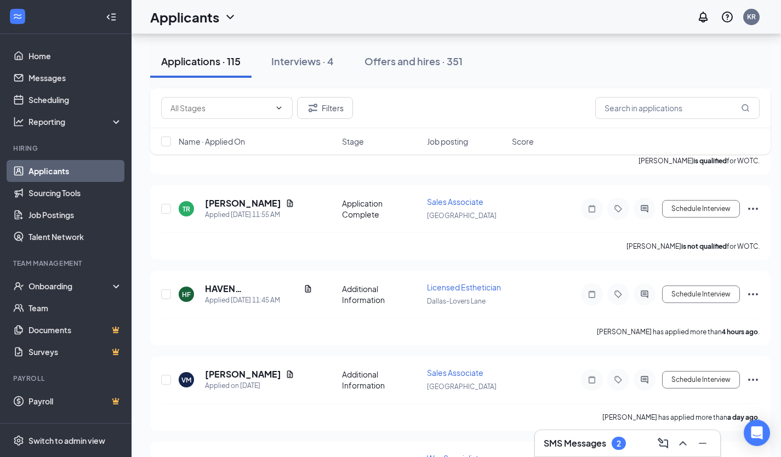
scroll to position [485, 0]
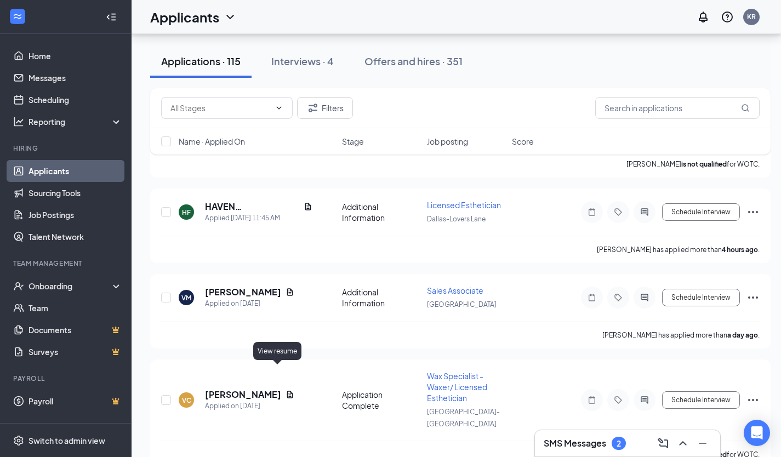
click at [285, 390] on icon "Document" at bounding box center [289, 394] width 9 height 9
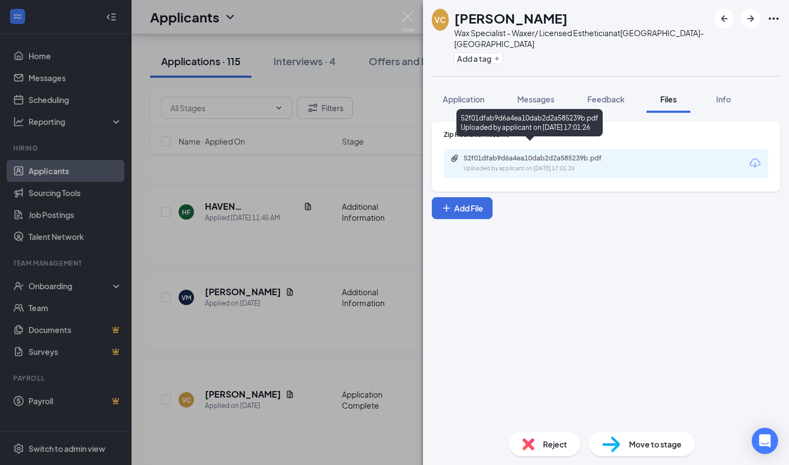
click at [504, 154] on div "52f01dfab9d6a4ea10dab2d2a585239b.pdf" at bounding box center [539, 158] width 153 height 9
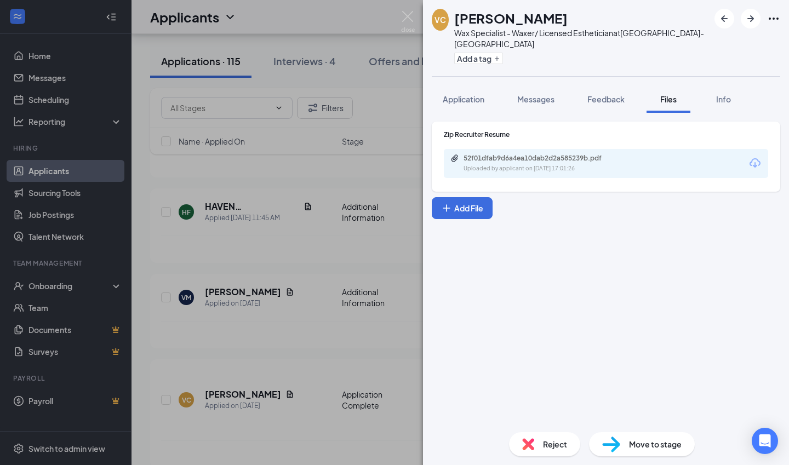
click at [409, 19] on img at bounding box center [408, 21] width 14 height 21
click at [409, 19] on div "Applicants KR" at bounding box center [459, 17] width 657 height 34
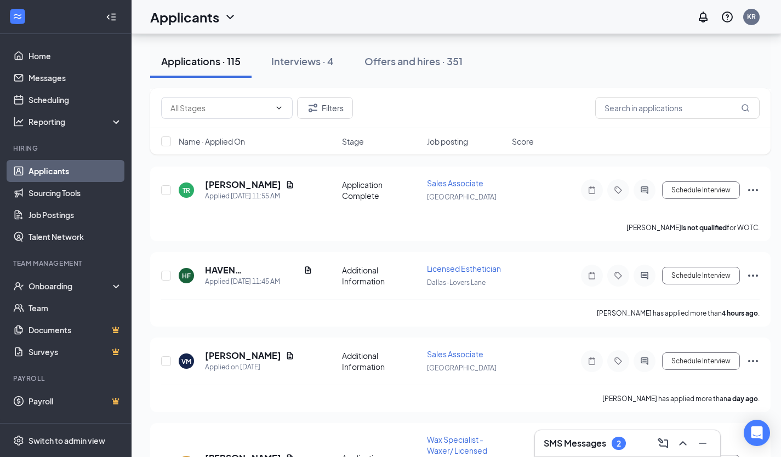
scroll to position [421, 0]
click at [303, 266] on icon "Document" at bounding box center [307, 270] width 9 height 9
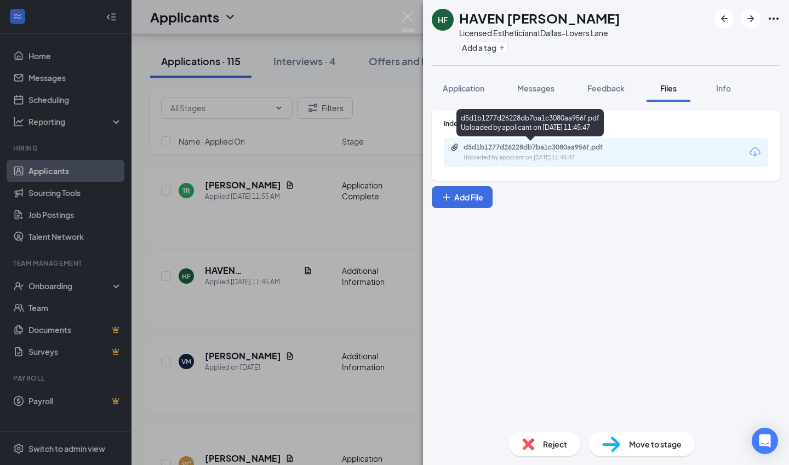
click at [466, 146] on div "d5d1b1277d26228db7ba1c3080aa956f.pdf" at bounding box center [539, 147] width 153 height 9
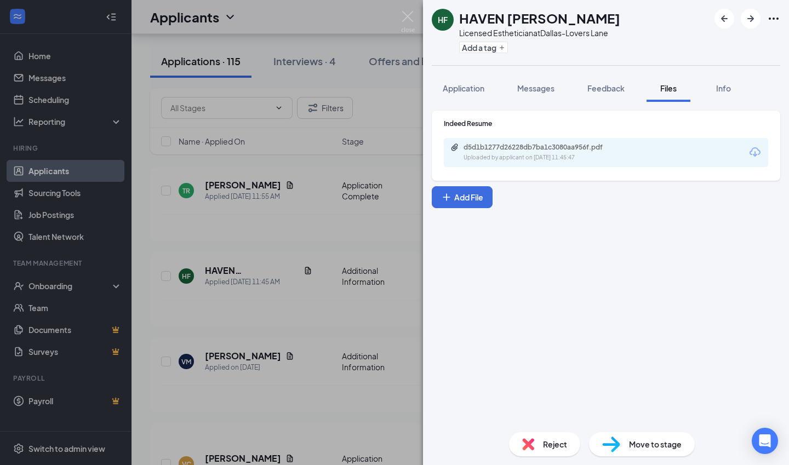
click at [406, 16] on img at bounding box center [408, 21] width 14 height 21
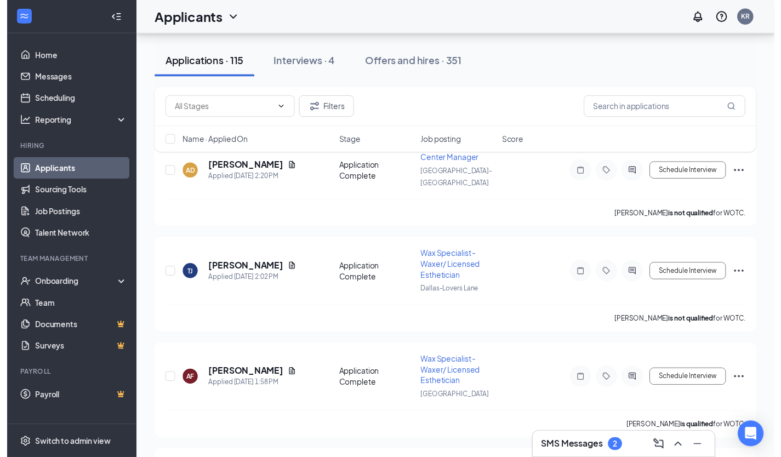
scroll to position [133, 0]
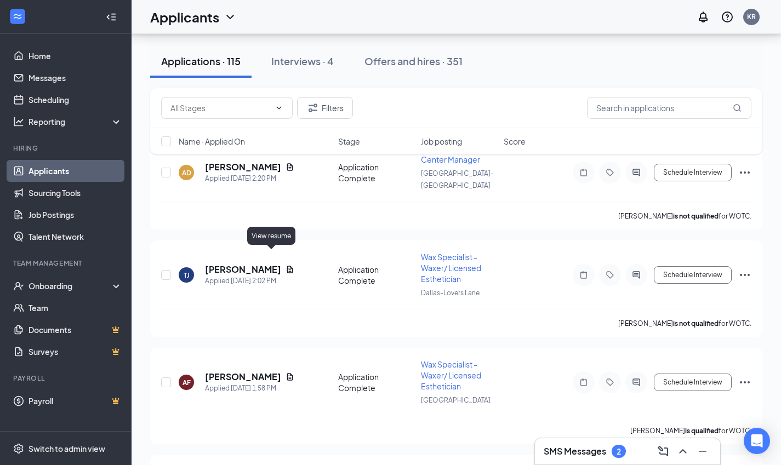
click at [287, 266] on icon "Document" at bounding box center [290, 269] width 6 height 7
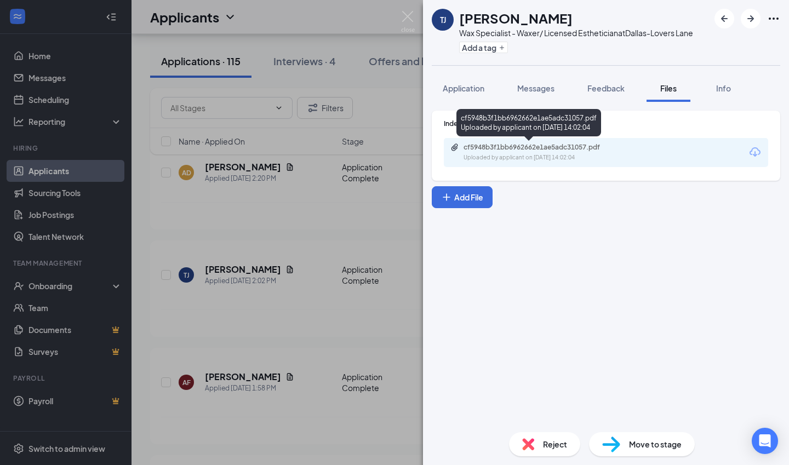
click at [474, 151] on div "cf5948b3f1bb6962662e1ae5adc31057.pdf" at bounding box center [539, 147] width 153 height 9
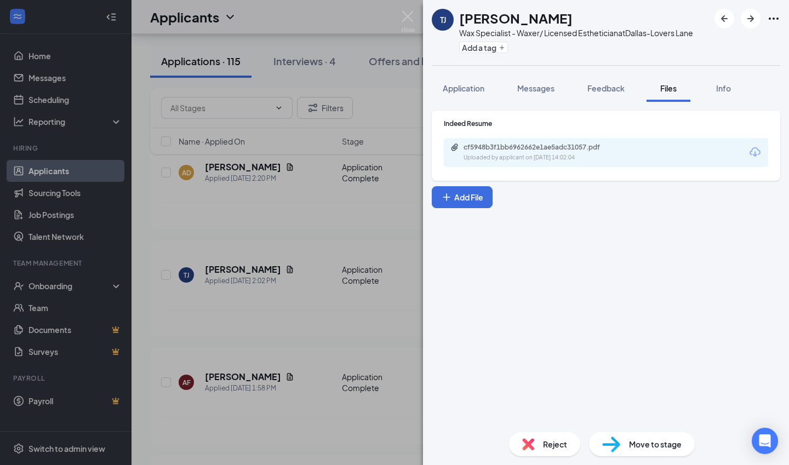
click at [409, 20] on img at bounding box center [408, 21] width 14 height 21
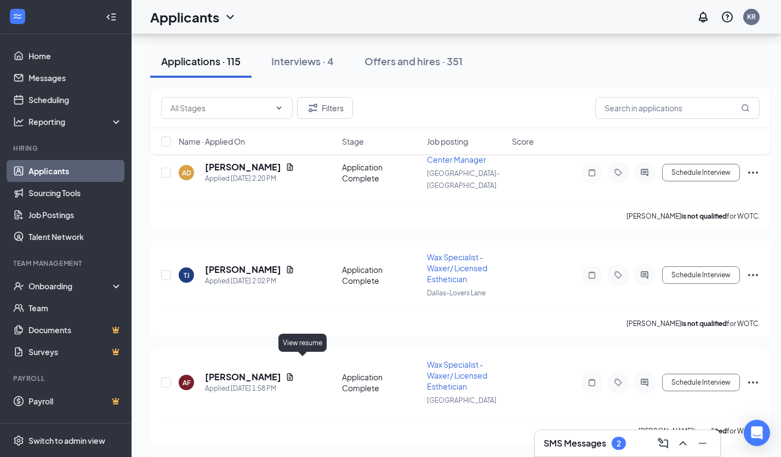
click at [294, 373] on icon "Document" at bounding box center [289, 377] width 9 height 9
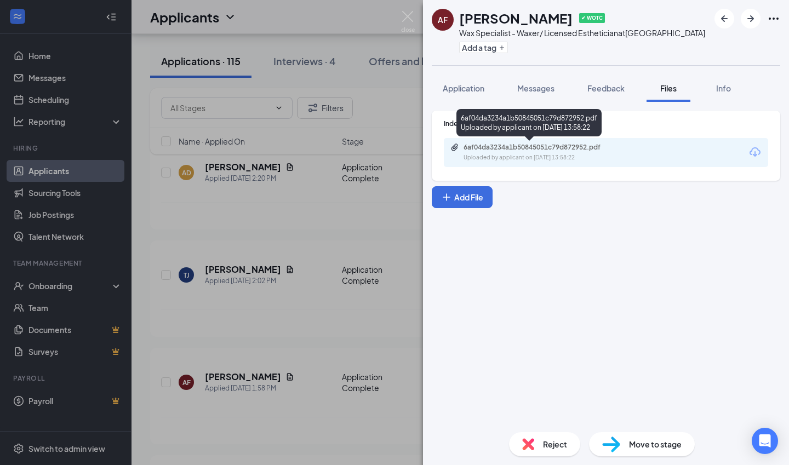
click at [484, 146] on div "6af04da3234a1b50845051c79d872952.pdf" at bounding box center [539, 147] width 153 height 9
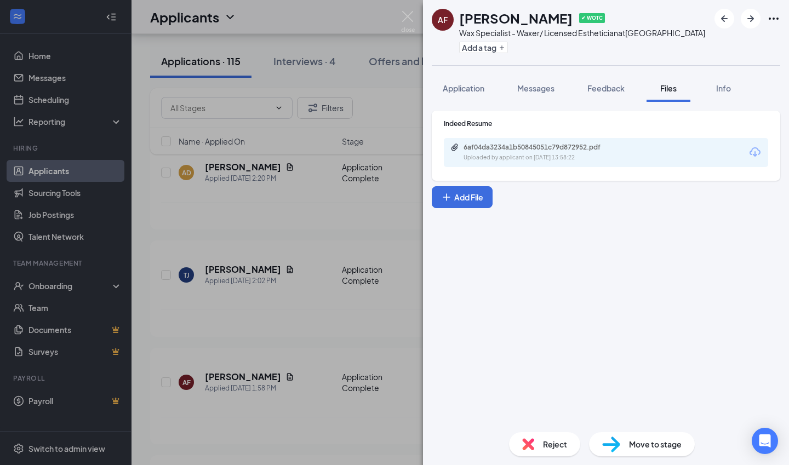
click at [409, 22] on img at bounding box center [408, 21] width 14 height 21
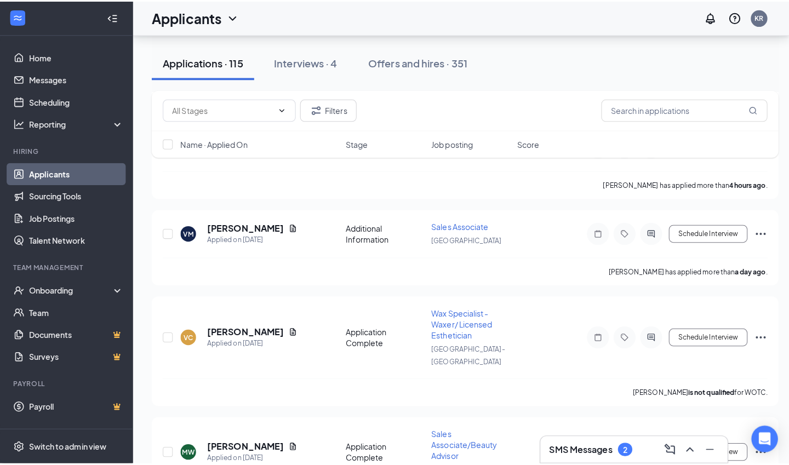
scroll to position [608, 0]
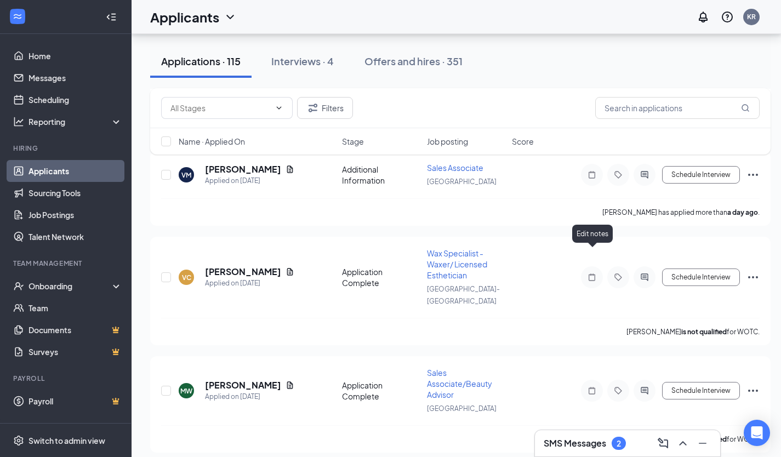
click at [588, 273] on icon "Note" at bounding box center [591, 277] width 13 height 9
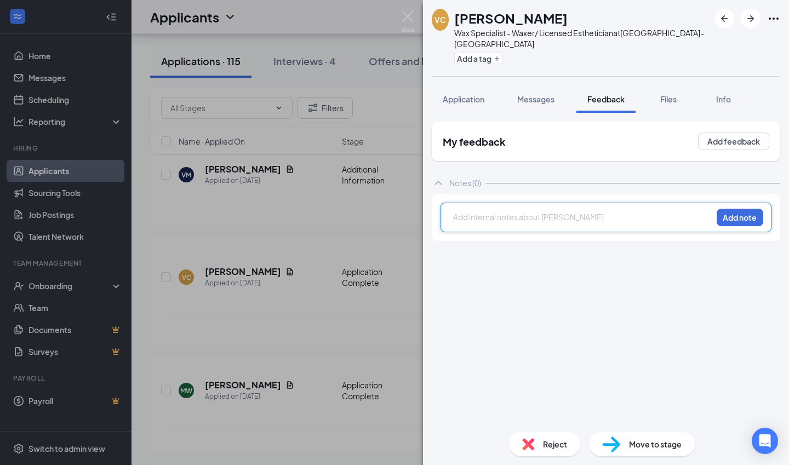
click at [525, 211] on div at bounding box center [583, 217] width 258 height 12
click at [744, 209] on button "Add note" at bounding box center [740, 218] width 47 height 18
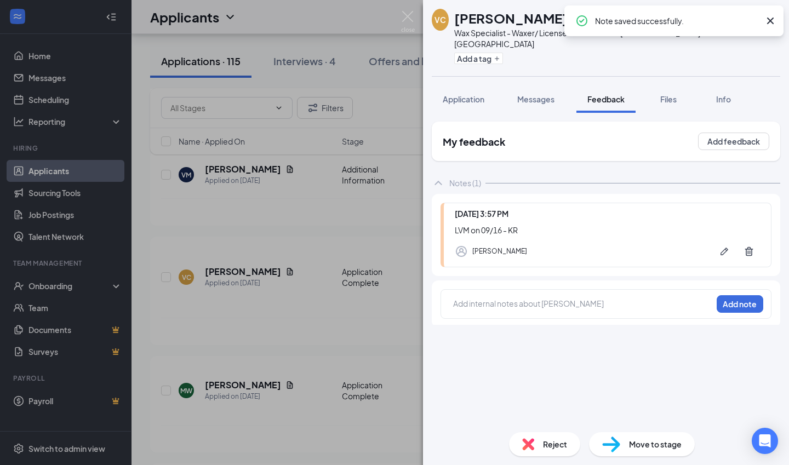
click at [409, 22] on img at bounding box center [408, 21] width 14 height 21
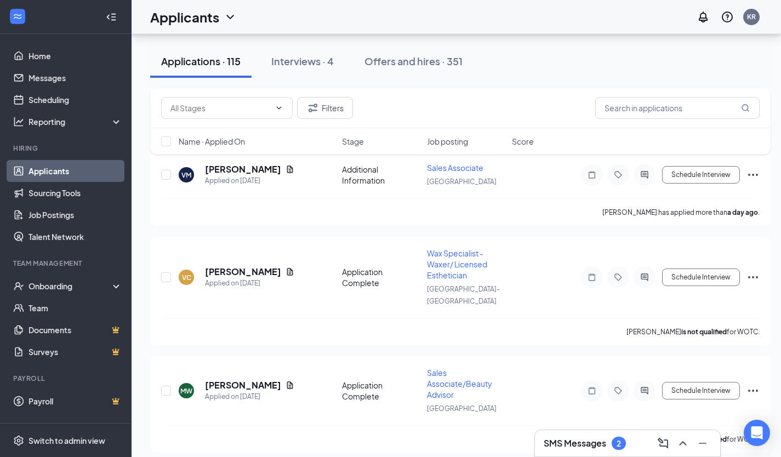
click at [647, 273] on icon "ActiveChat" at bounding box center [643, 276] width 7 height 7
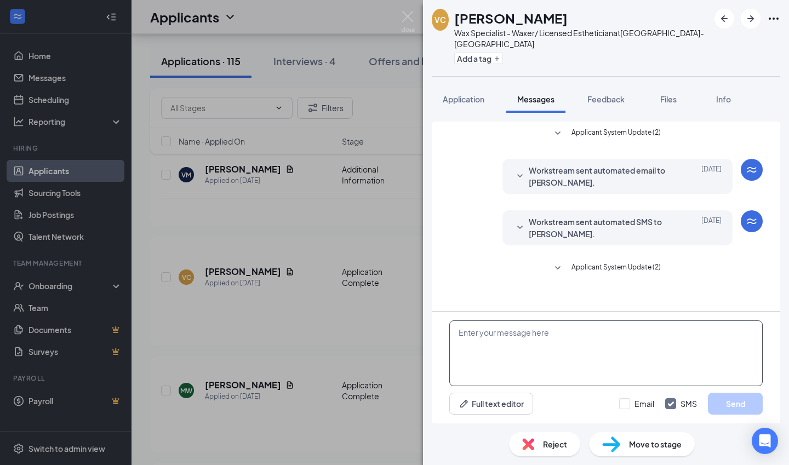
click at [547, 334] on textarea at bounding box center [605, 353] width 313 height 66
paste textarea "Hello [PERSON_NAME], I hope you're doing well! I wanted to follow up regarding …"
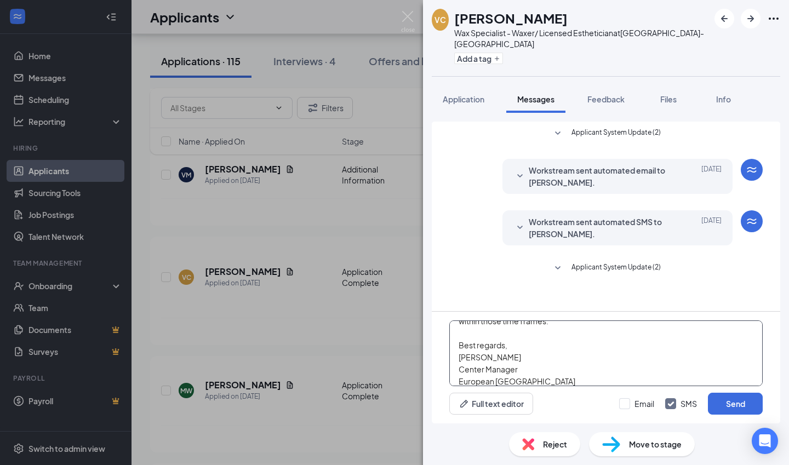
scroll to position [66, 0]
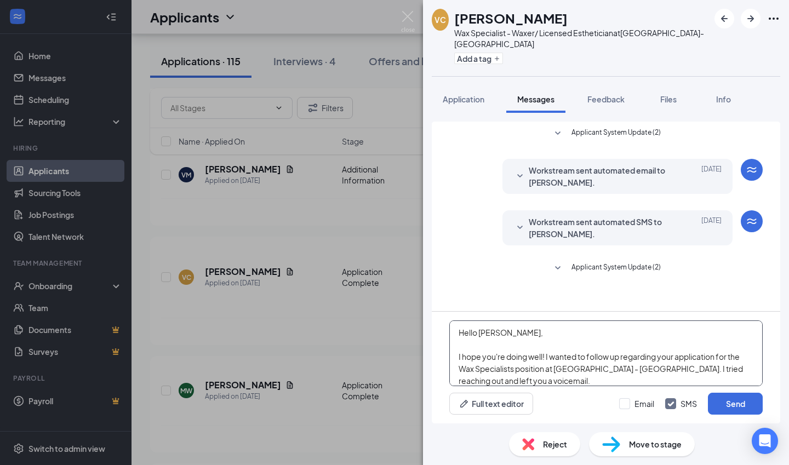
click at [496, 334] on textarea "Hello [PERSON_NAME], I hope you're doing well! I wanted to follow up regarding …" at bounding box center [605, 353] width 313 height 66
type textarea "Hello [PERSON_NAME], I hope you're doing well! I wanted to follow up regarding …"
click at [622, 401] on input "Email" at bounding box center [636, 403] width 35 height 11
checkbox input "true"
click at [738, 409] on button "Send" at bounding box center [735, 404] width 55 height 22
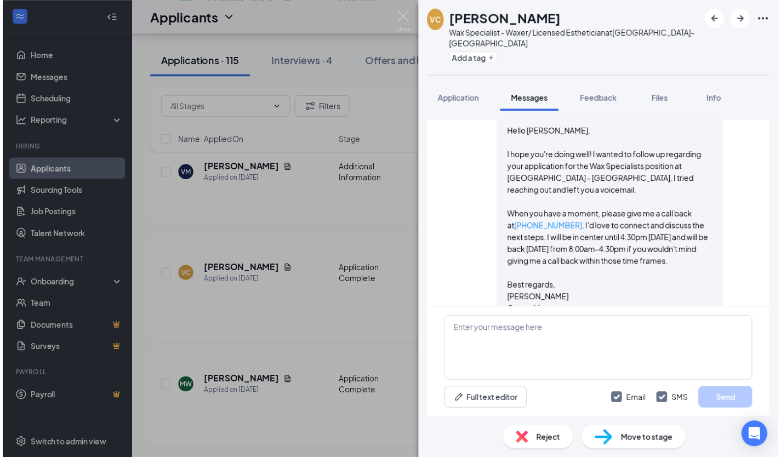
scroll to position [492, 0]
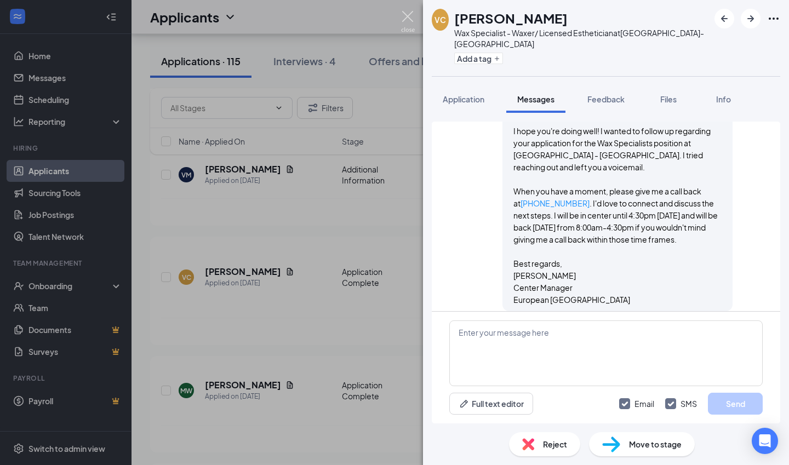
click at [406, 17] on img at bounding box center [408, 21] width 14 height 21
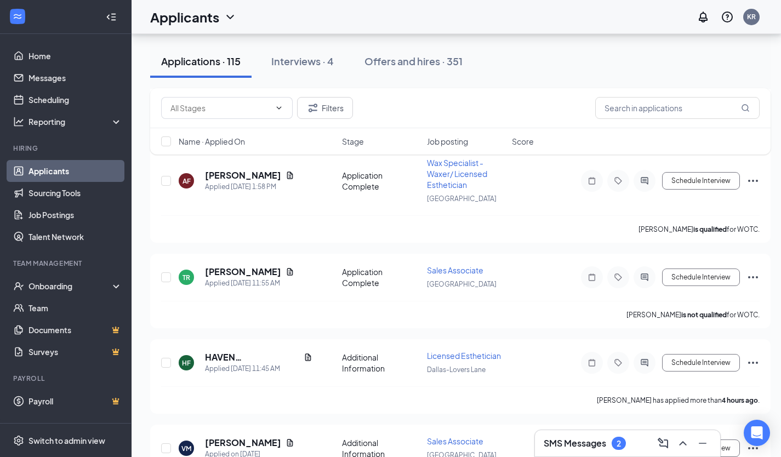
scroll to position [334, 0]
click at [756, 362] on icon "Ellipses" at bounding box center [753, 363] width 10 height 2
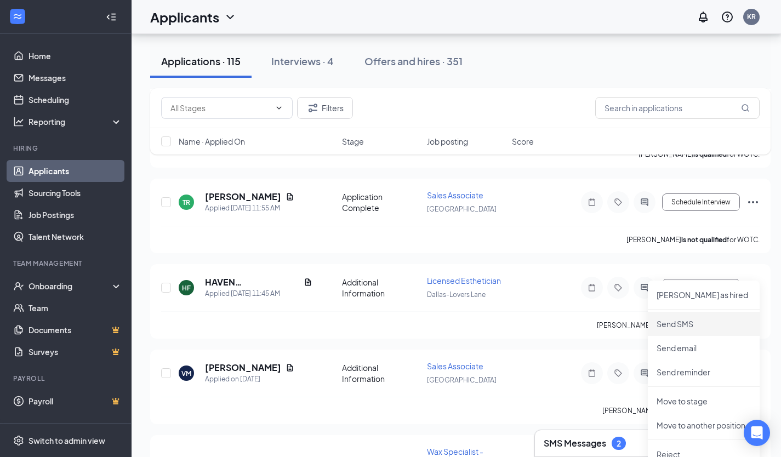
scroll to position [410, 0]
click at [697, 428] on p "Move to another position" at bounding box center [703, 424] width 94 height 11
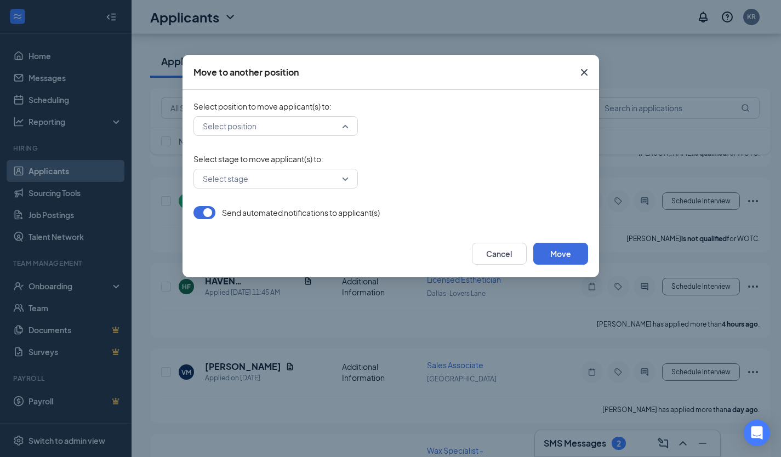
click at [313, 123] on input "search" at bounding box center [272, 126] width 144 height 19
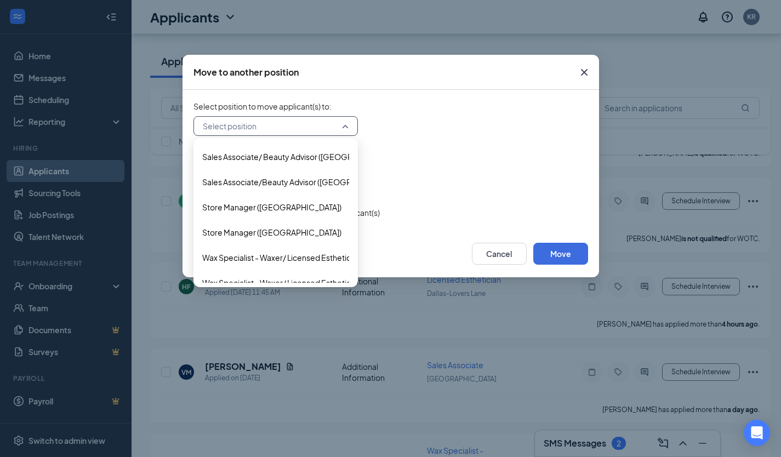
scroll to position [339, 0]
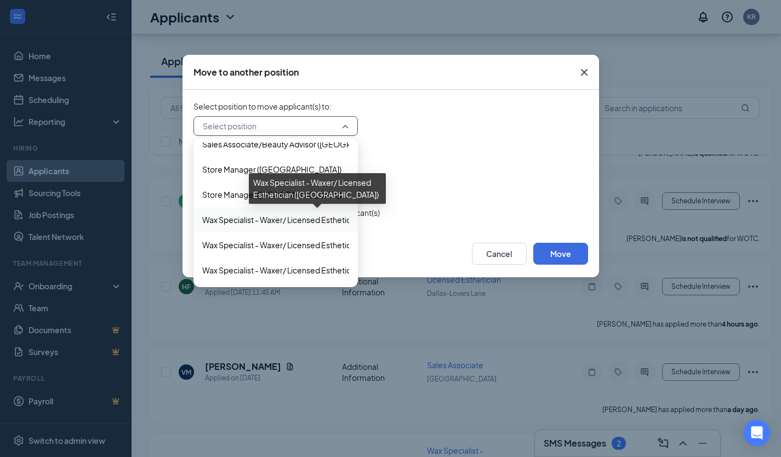
click at [271, 224] on span "Wax Specialist - Waxer/ Licensed Esthetician ([GEOGRAPHIC_DATA])" at bounding box center [324, 220] width 244 height 12
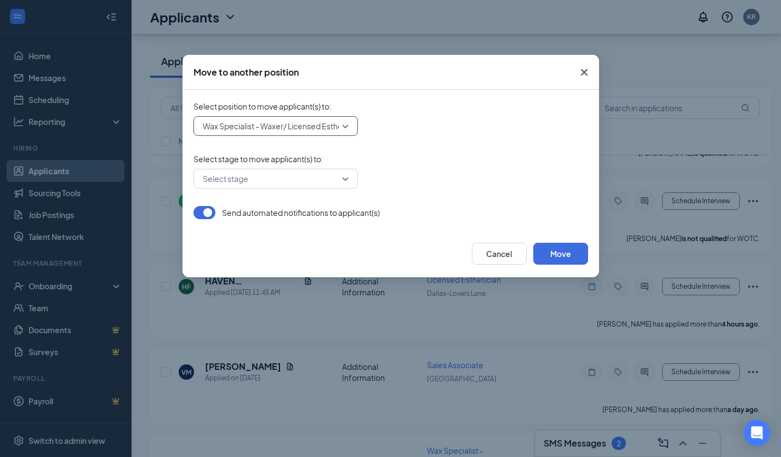
click at [232, 174] on input "search" at bounding box center [272, 178] width 144 height 19
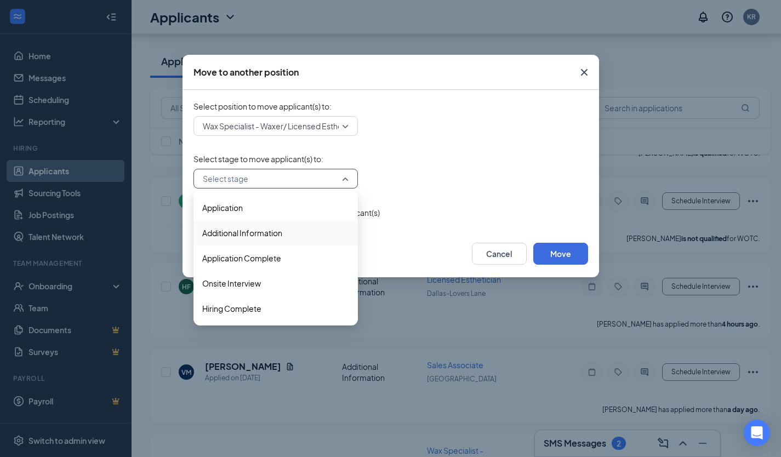
click at [255, 228] on span "Additional Information" at bounding box center [242, 233] width 80 height 12
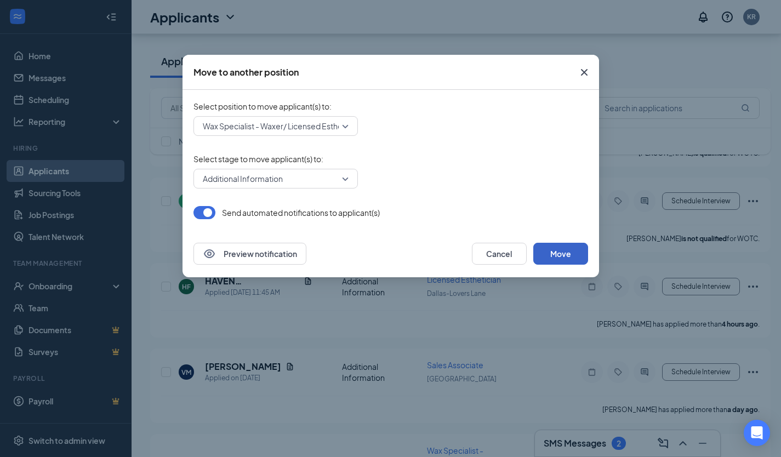
click at [545, 251] on button "Move" at bounding box center [560, 254] width 55 height 22
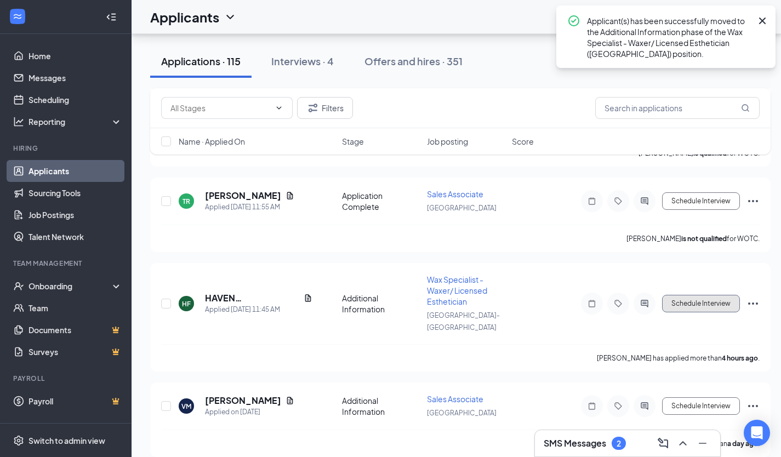
click at [704, 295] on button "Schedule Interview" at bounding box center [701, 304] width 78 height 18
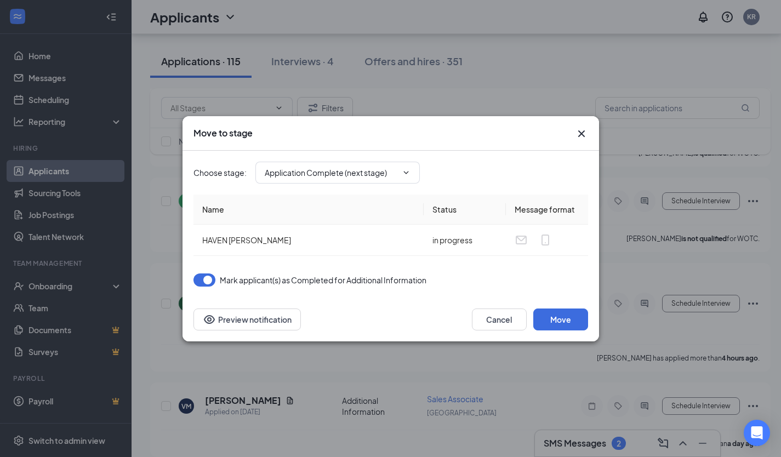
click at [325, 168] on input "Application Complete (next stage)" at bounding box center [331, 173] width 133 height 12
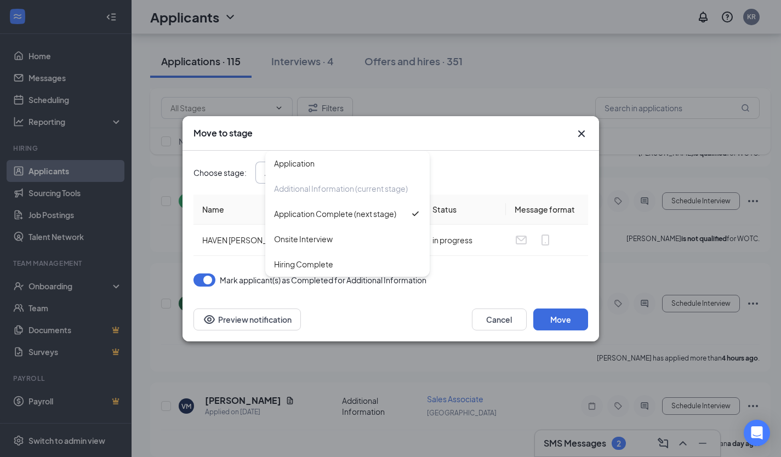
click at [317, 240] on div "Onsite Interview" at bounding box center [303, 239] width 59 height 12
type input "Onsite Interview"
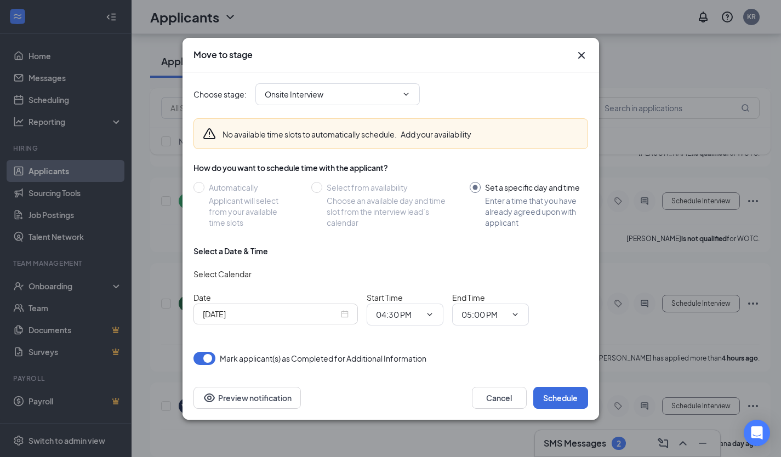
click at [344, 314] on div "[DATE]" at bounding box center [276, 314] width 146 height 12
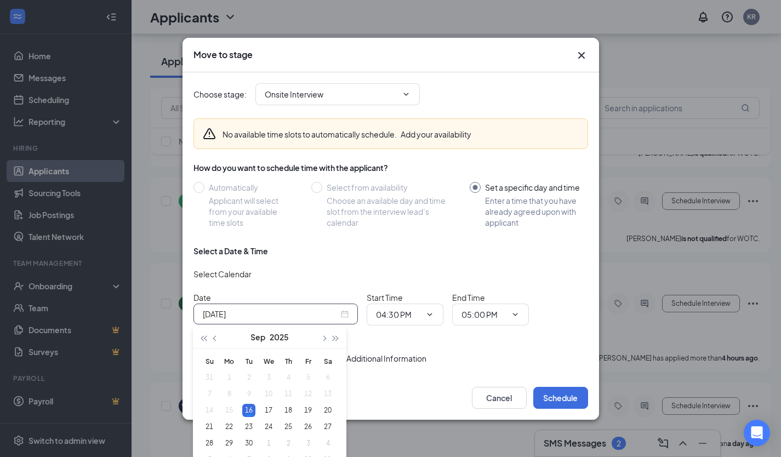
type input "[DATE]"
click at [270, 403] on td "17" at bounding box center [269, 410] width 20 height 16
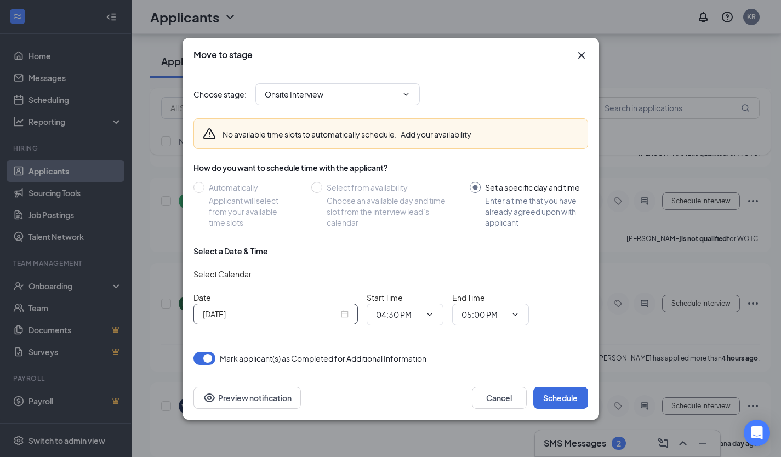
click at [394, 316] on input "04:30 PM" at bounding box center [398, 314] width 45 height 12
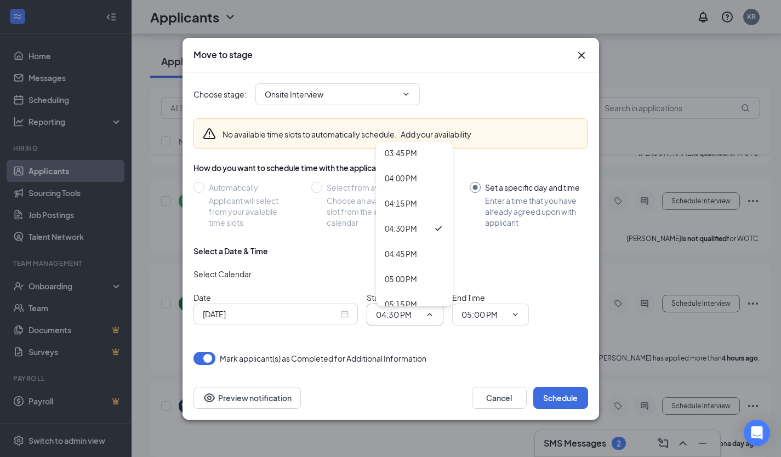
scroll to position [1511, 0]
click at [414, 199] on div "03:30 PM" at bounding box center [414, 205] width 77 height 25
type input "03:30 PM"
click at [479, 310] on input "05:00 PM" at bounding box center [483, 314] width 45 height 12
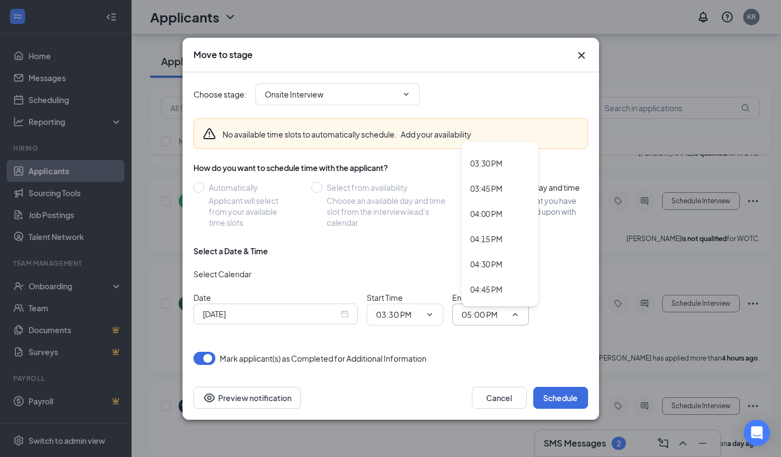
scroll to position [1553, 0]
click at [494, 213] on div "04:00 PM" at bounding box center [486, 214] width 32 height 12
type input "04:00 PM"
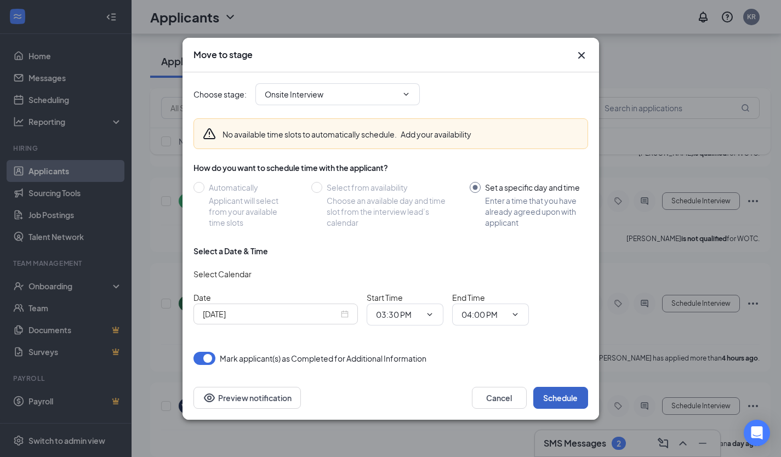
click at [569, 398] on button "Schedule" at bounding box center [560, 398] width 55 height 22
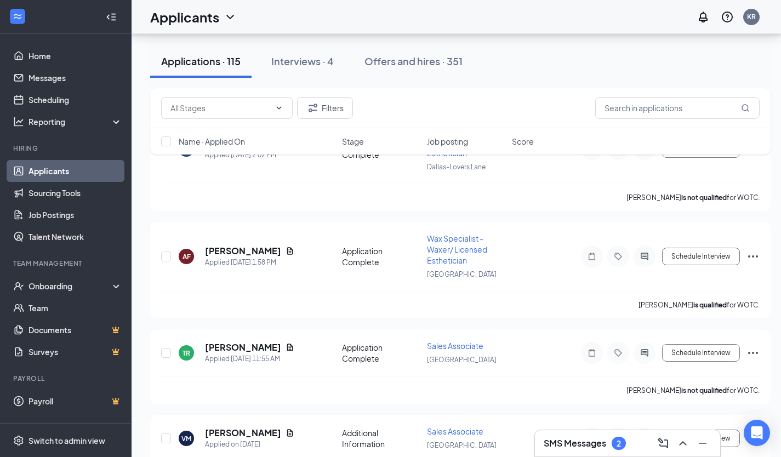
scroll to position [257, 0]
click at [310, 61] on div "Interviews · 5" at bounding box center [303, 61] width 62 height 14
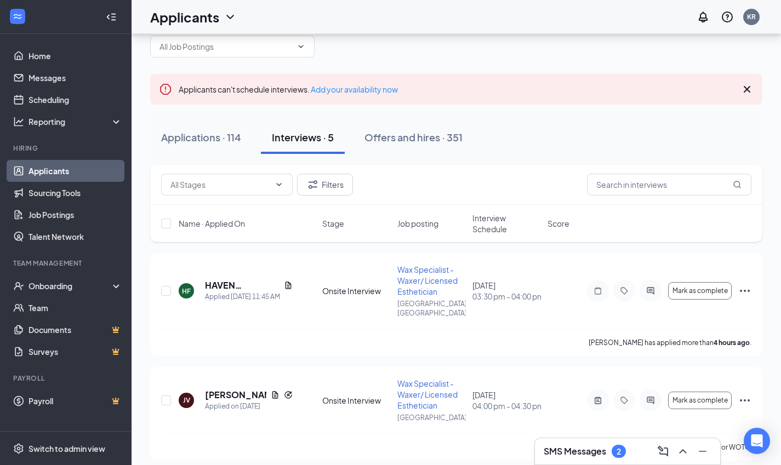
scroll to position [32, 0]
click at [284, 282] on icon "Document" at bounding box center [288, 286] width 9 height 9
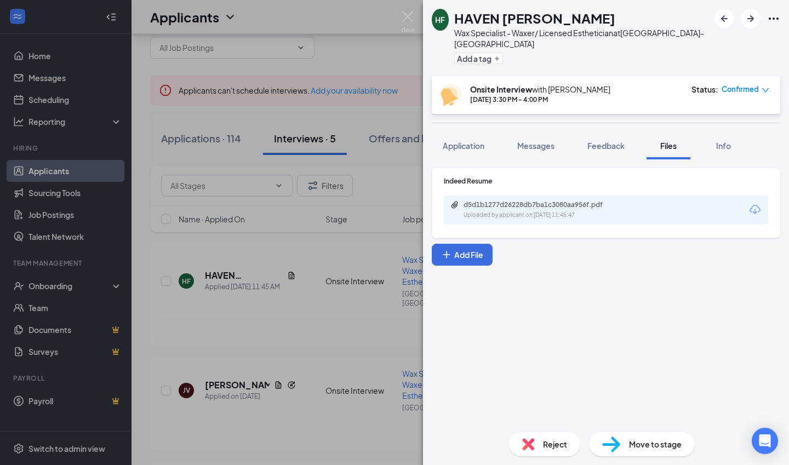
click at [468, 141] on span "Application" at bounding box center [464, 146] width 42 height 10
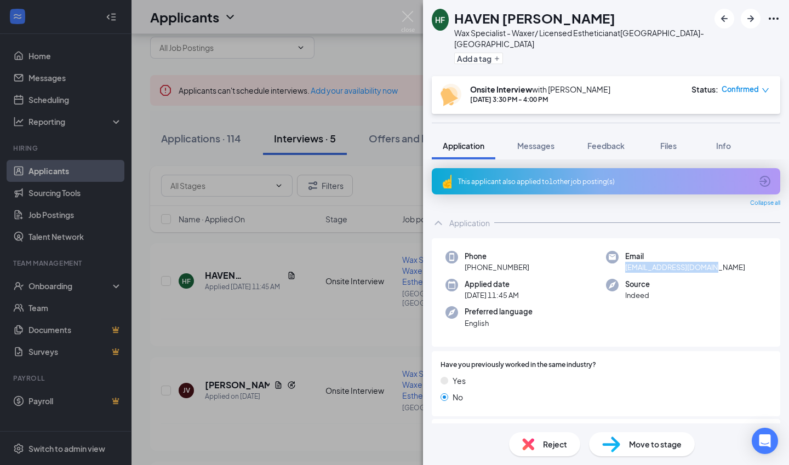
drag, startPoint x: 621, startPoint y: 258, endPoint x: 726, endPoint y: 257, distance: 105.2
click at [726, 257] on div "Email [EMAIL_ADDRESS][DOMAIN_NAME]" at bounding box center [686, 262] width 161 height 22
copy span "[EMAIL_ADDRESS][DOMAIN_NAME]"
click at [410, 20] on img at bounding box center [408, 21] width 14 height 21
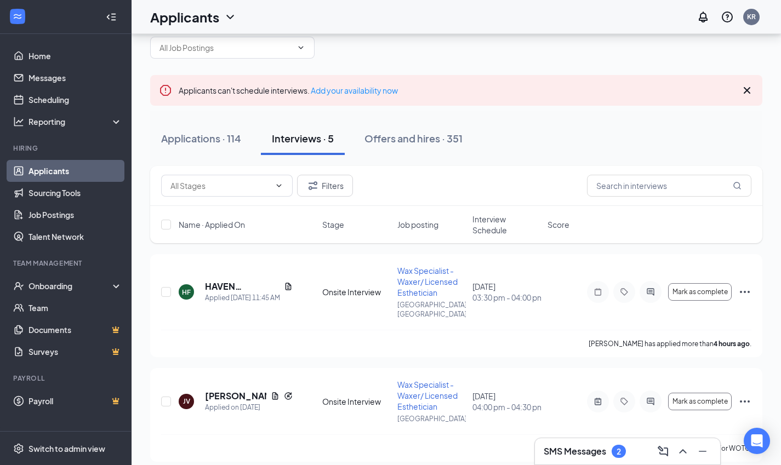
click at [199, 140] on div "Applications · 114" at bounding box center [201, 138] width 80 height 14
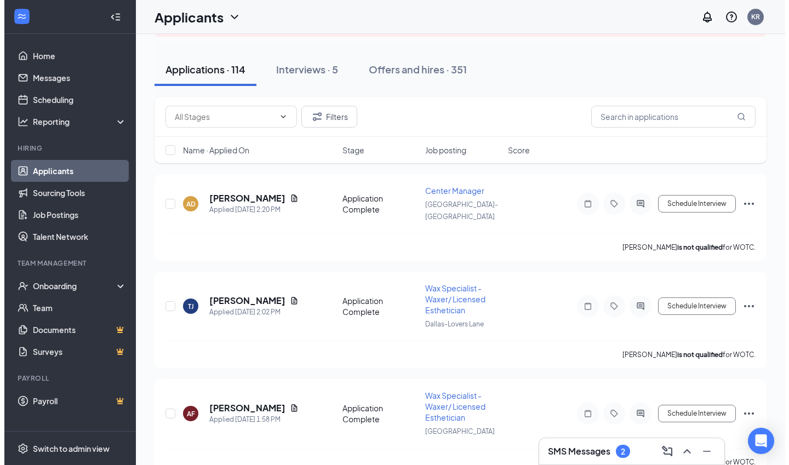
scroll to position [116, 0]
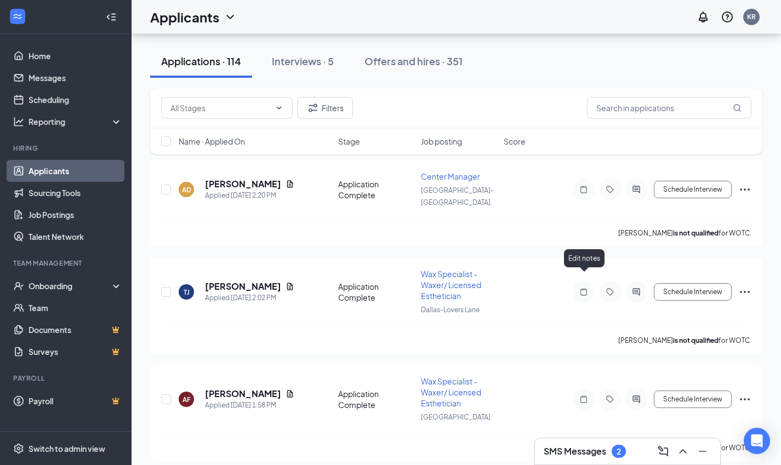
click at [581, 288] on icon "Note" at bounding box center [583, 291] width 7 height 7
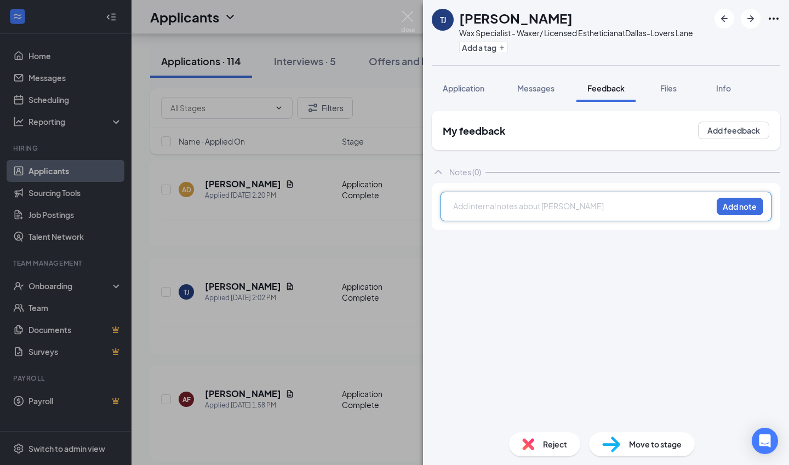
click at [508, 210] on div at bounding box center [583, 206] width 258 height 12
click at [501, 207] on span "LVM on 09/10 - KR" at bounding box center [485, 206] width 63 height 10
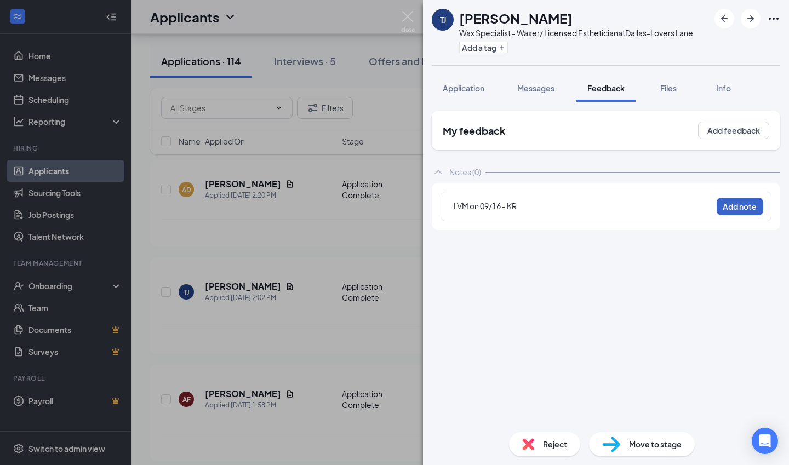
click at [743, 204] on button "Add note" at bounding box center [740, 207] width 47 height 18
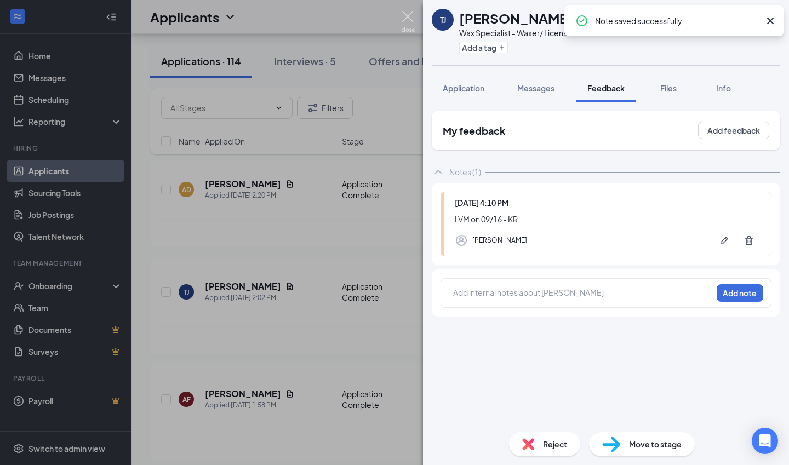
click at [410, 25] on img at bounding box center [408, 21] width 14 height 21
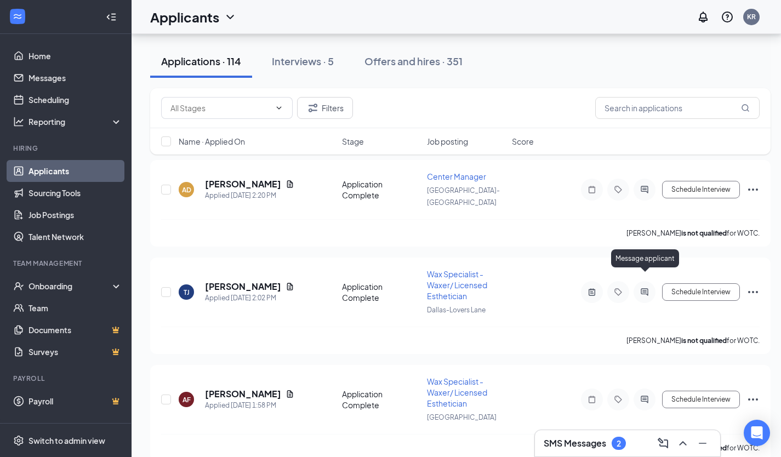
click at [638, 288] on icon "ActiveChat" at bounding box center [644, 292] width 13 height 9
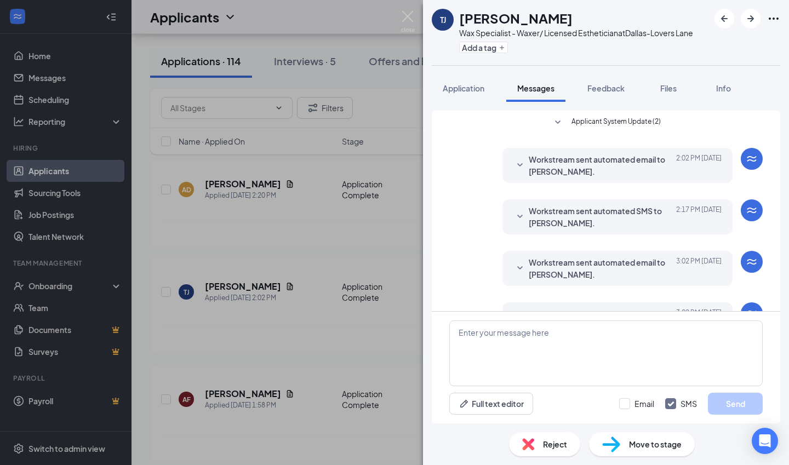
scroll to position [69, 0]
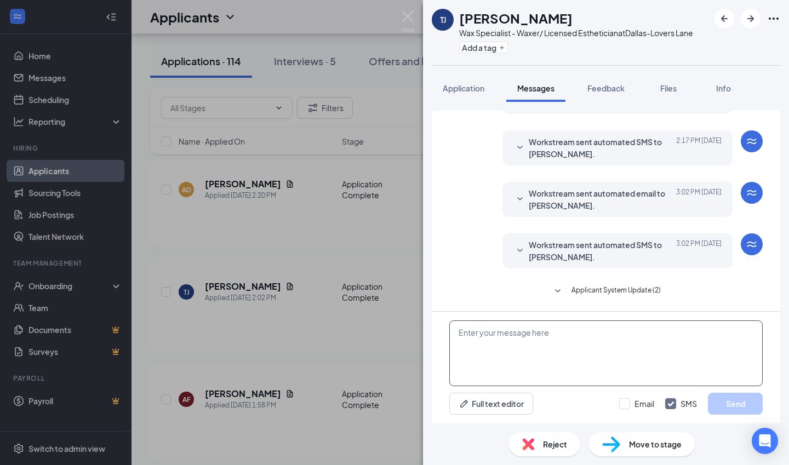
click at [526, 355] on textarea at bounding box center [605, 353] width 313 height 66
paste textarea "Hi [PERSON_NAME], It was a pleasure speaking with you [DATE]! I am pleased to c…"
type textarea "Hi [PERSON_NAME], It was a pleasure speaking with you [DATE]! I am pleased to c…"
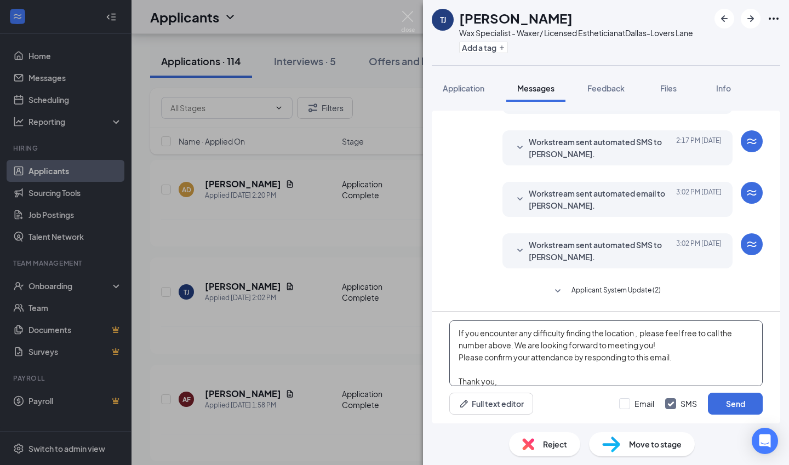
scroll to position [127, 0]
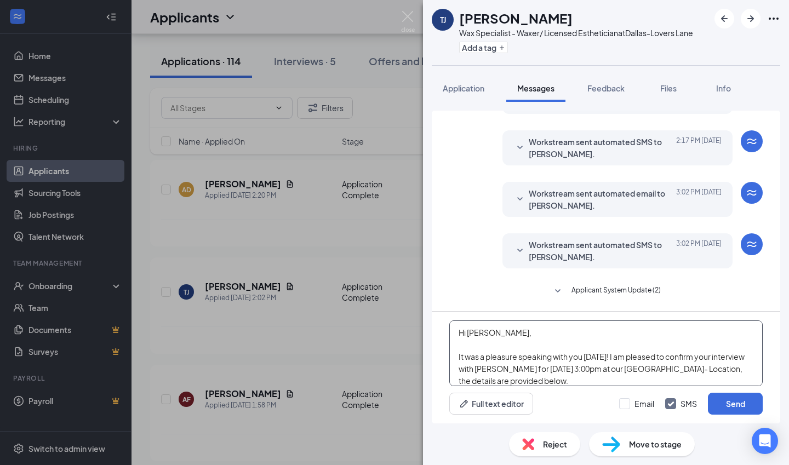
drag, startPoint x: 505, startPoint y: 371, endPoint x: 456, endPoint y: 292, distance: 92.4
click at [456, 292] on div "Applicant System Update (2) Workstream sent automated email to [PERSON_NAME]. […" at bounding box center [606, 267] width 348 height 313
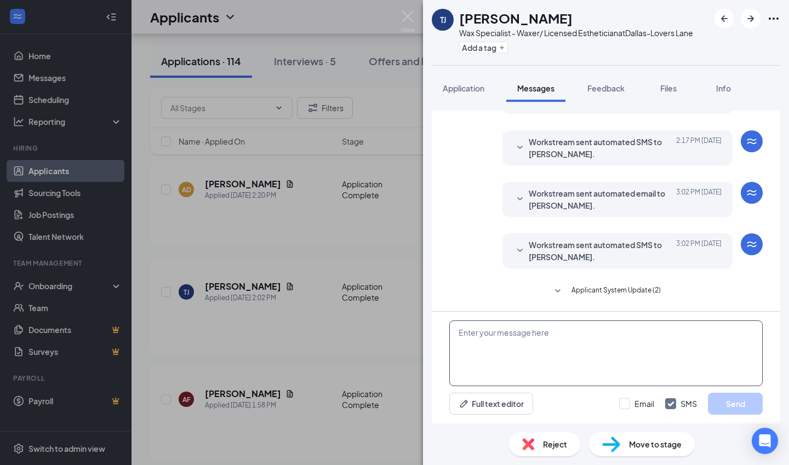
paste textarea "Hello [PERSON_NAME], I hope you're doing well! I wanted to follow up regarding …"
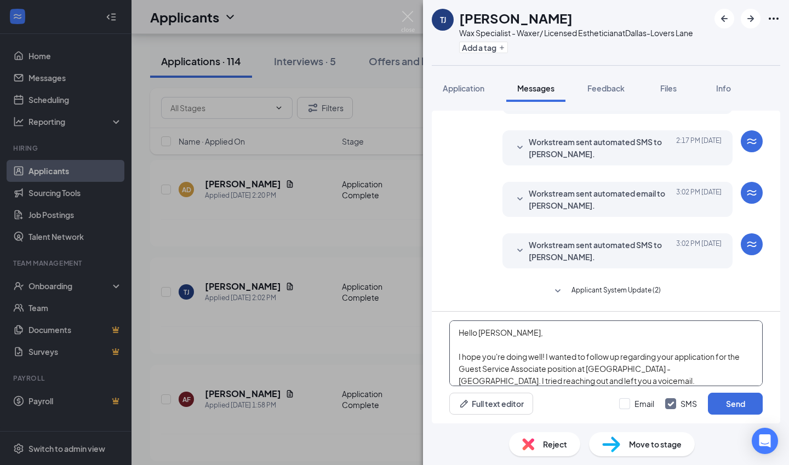
click at [500, 336] on textarea "Hello [PERSON_NAME], I hope you're doing well! I wanted to follow up regarding …" at bounding box center [605, 353] width 313 height 66
click at [499, 334] on textarea "Hello [PERSON_NAME], I hope you're doing well! I wanted to follow up regarding …" at bounding box center [605, 353] width 313 height 66
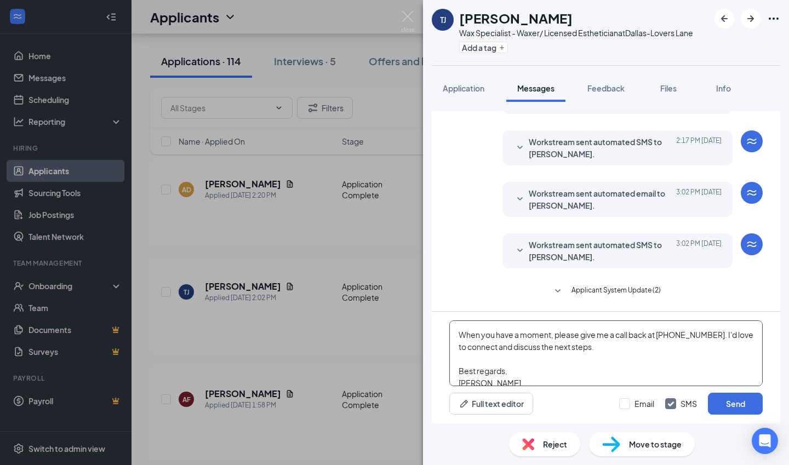
scroll to position [71, 0]
click at [603, 346] on textarea "Hello [PERSON_NAME], I hope you're doing well! I wanted to follow up regarding …" at bounding box center [605, 353] width 313 height 66
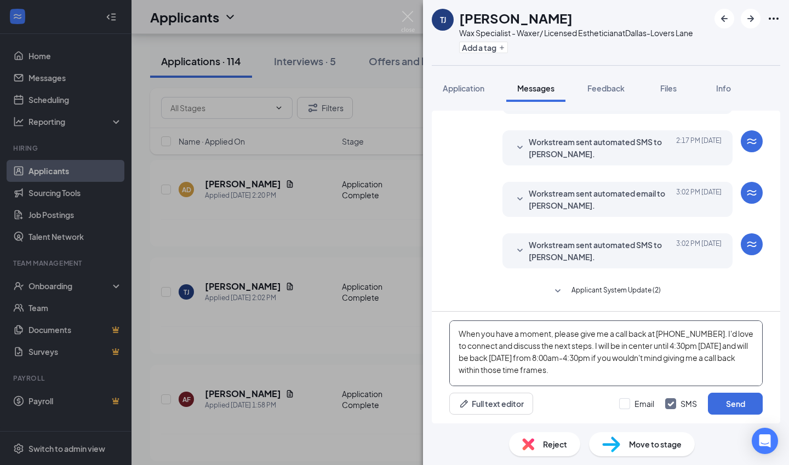
scroll to position [127, 0]
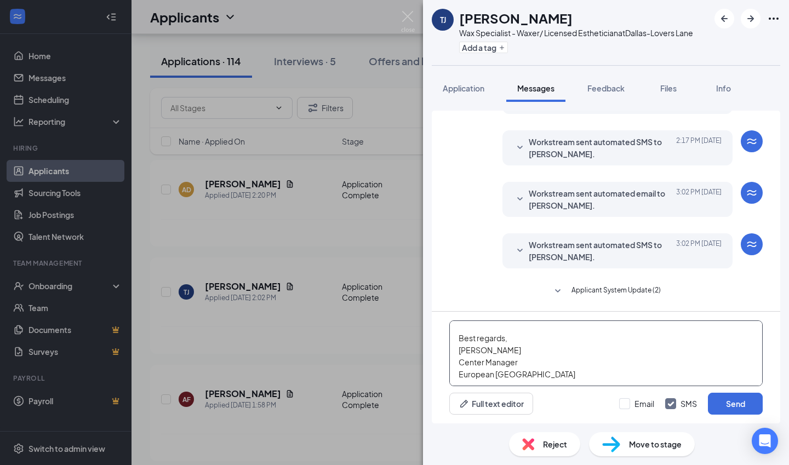
type textarea "Hello [PERSON_NAME], I hope you're doing well! I wanted to follow up regarding …"
click at [621, 405] on input "Email" at bounding box center [636, 403] width 35 height 11
checkbox input "true"
click at [725, 403] on button "Send" at bounding box center [735, 404] width 55 height 22
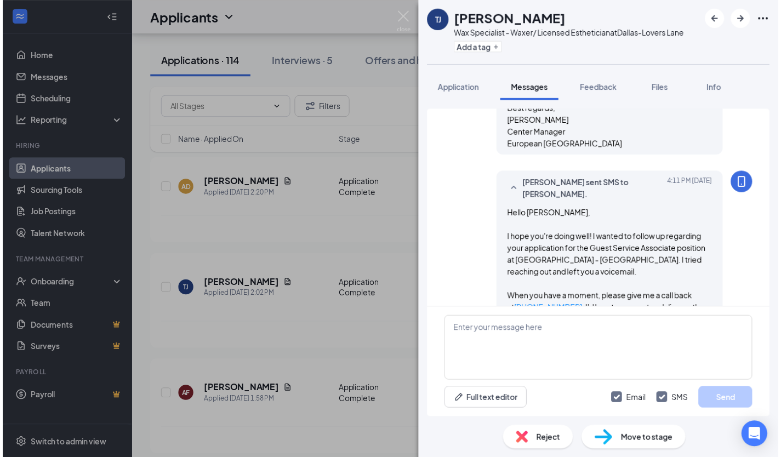
scroll to position [595, 0]
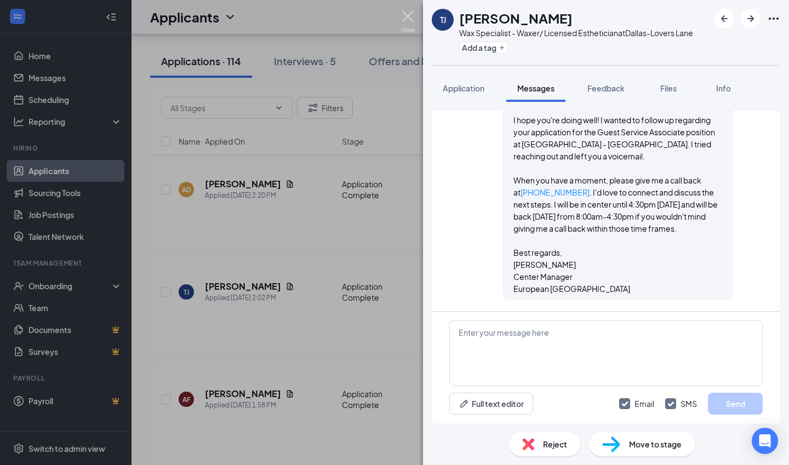
click at [405, 20] on img at bounding box center [408, 21] width 14 height 21
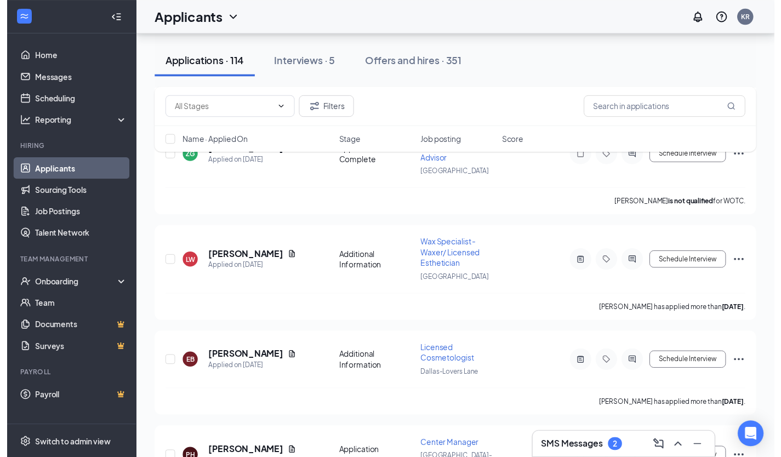
scroll to position [865, 0]
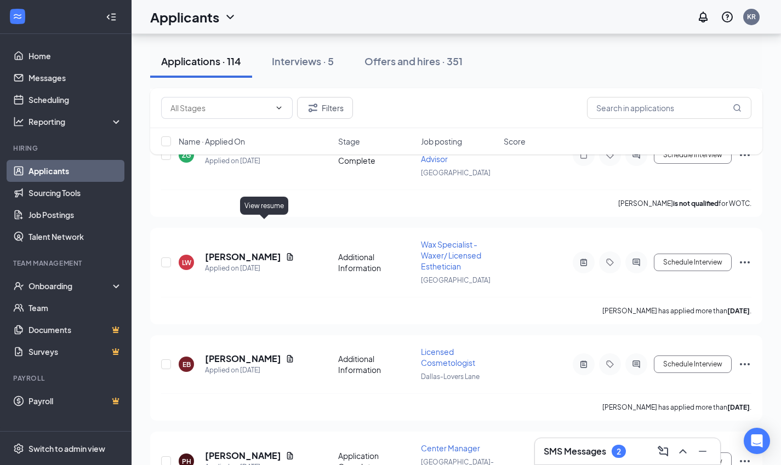
click at [285, 253] on icon "Document" at bounding box center [289, 257] width 9 height 9
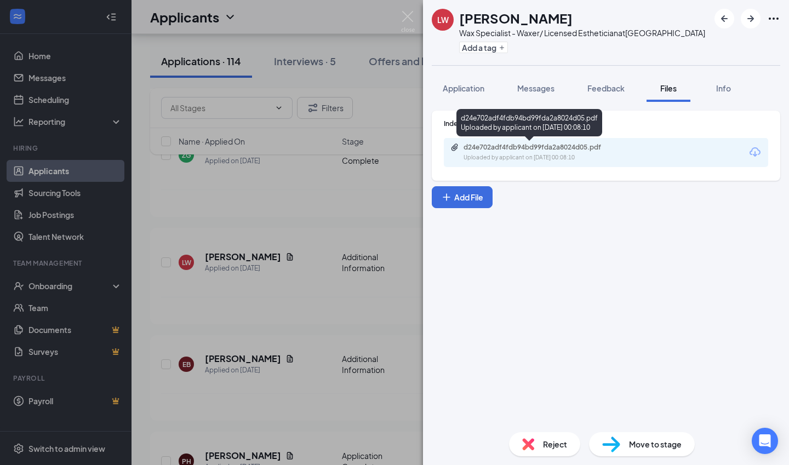
click at [471, 144] on div "d24e702adf4fdb94bd99fda2a8024d05.pdf" at bounding box center [539, 147] width 153 height 9
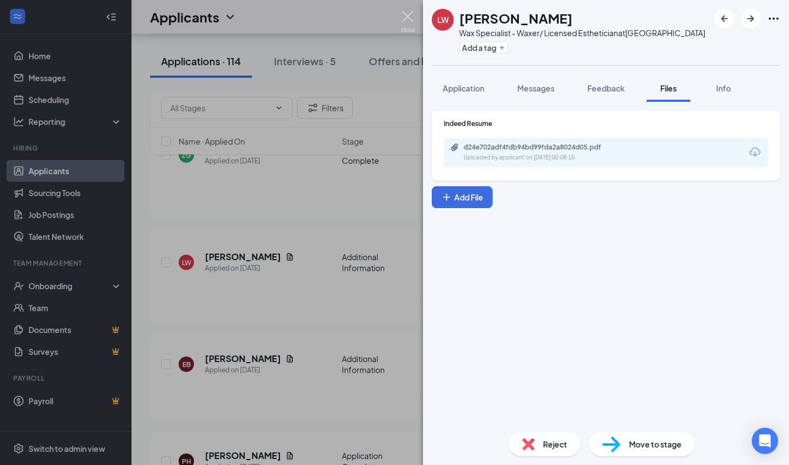
click at [410, 26] on img at bounding box center [408, 21] width 14 height 21
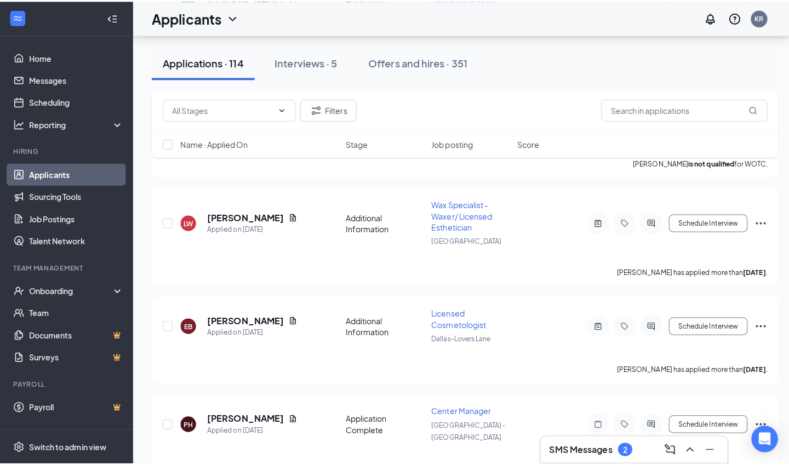
scroll to position [857, 0]
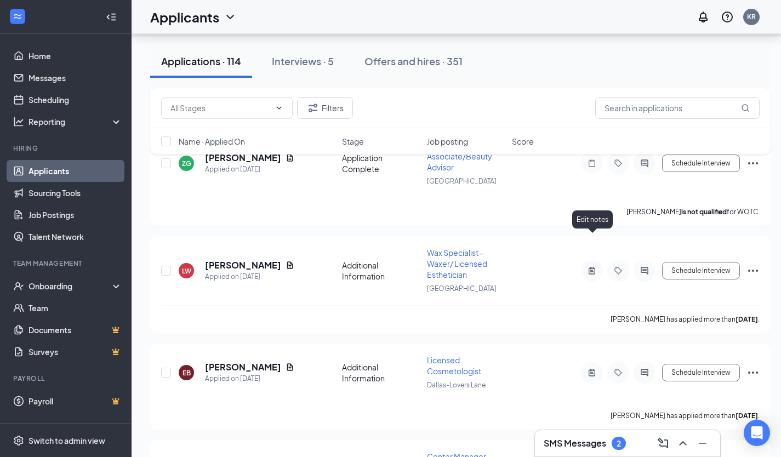
click at [589, 267] on icon "ActiveNote" at bounding box center [591, 270] width 7 height 7
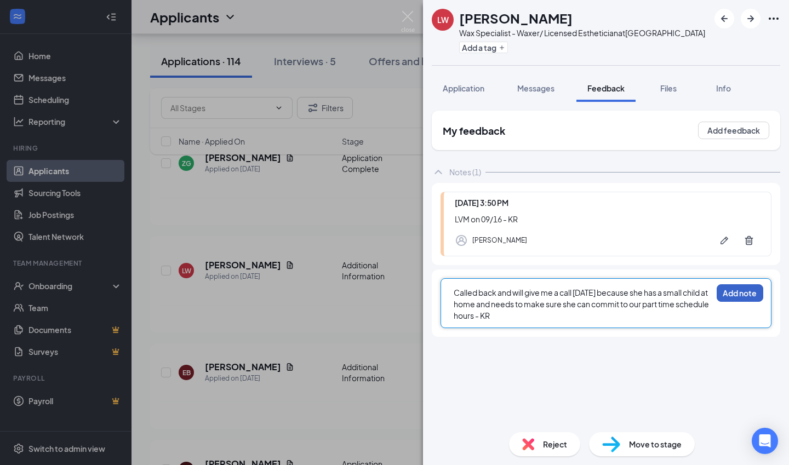
click at [747, 288] on button "Add note" at bounding box center [740, 293] width 47 height 18
